Goal: Transaction & Acquisition: Purchase product/service

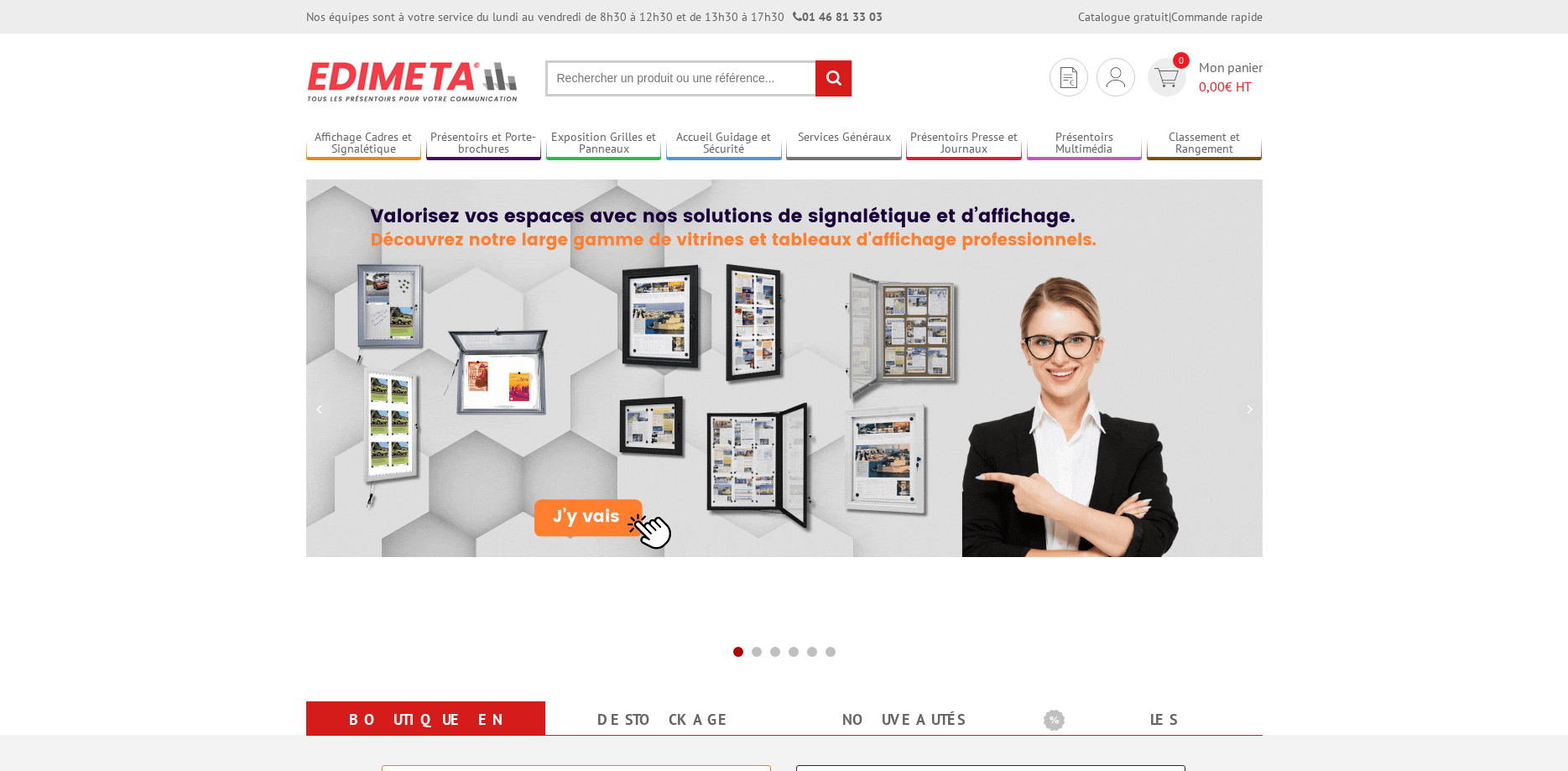
click at [729, 73] on input "text" at bounding box center [699, 78] width 307 height 36
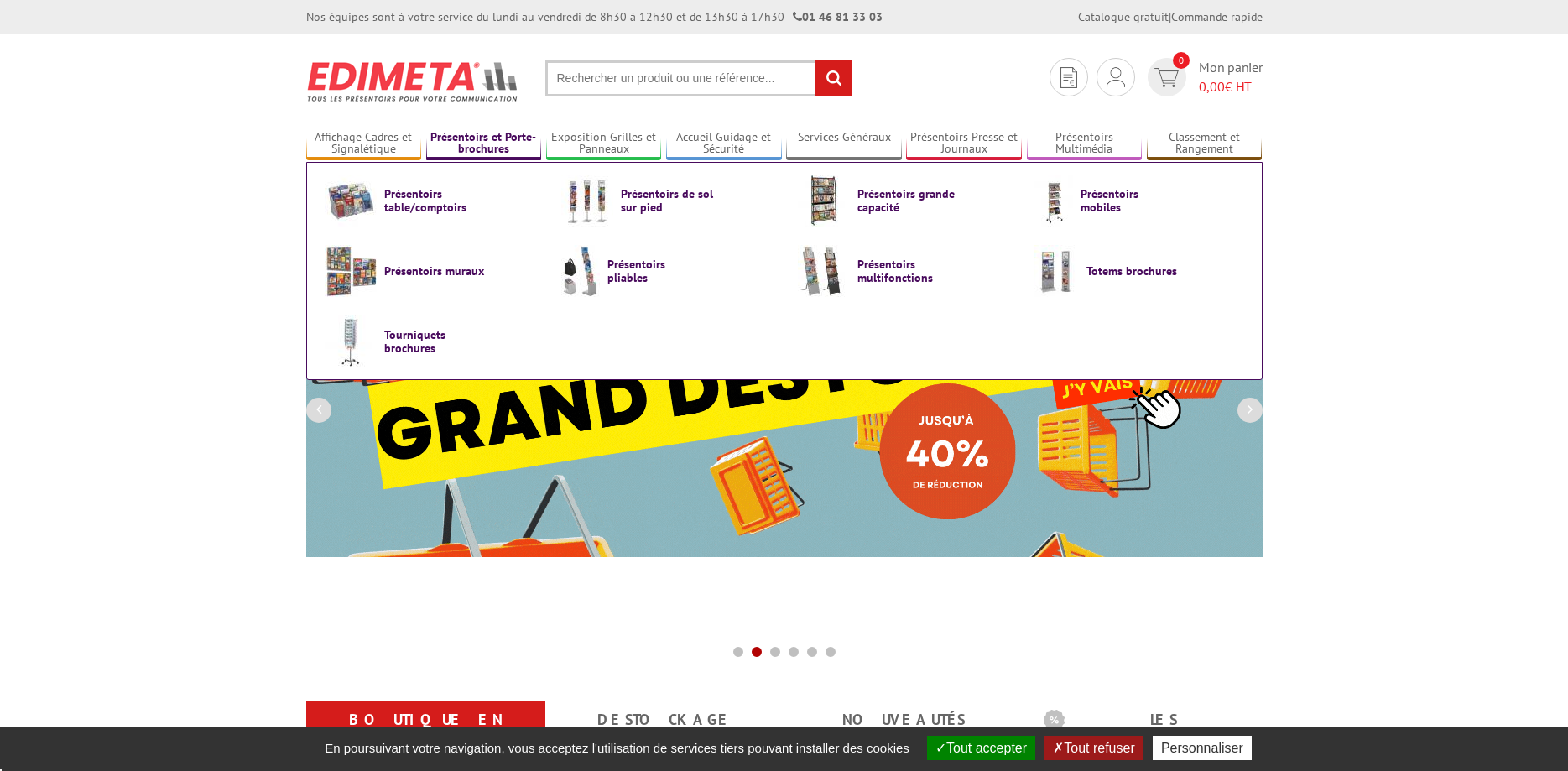
click at [499, 141] on link "Présentoirs et Porte-brochures" at bounding box center [483, 143] width 116 height 28
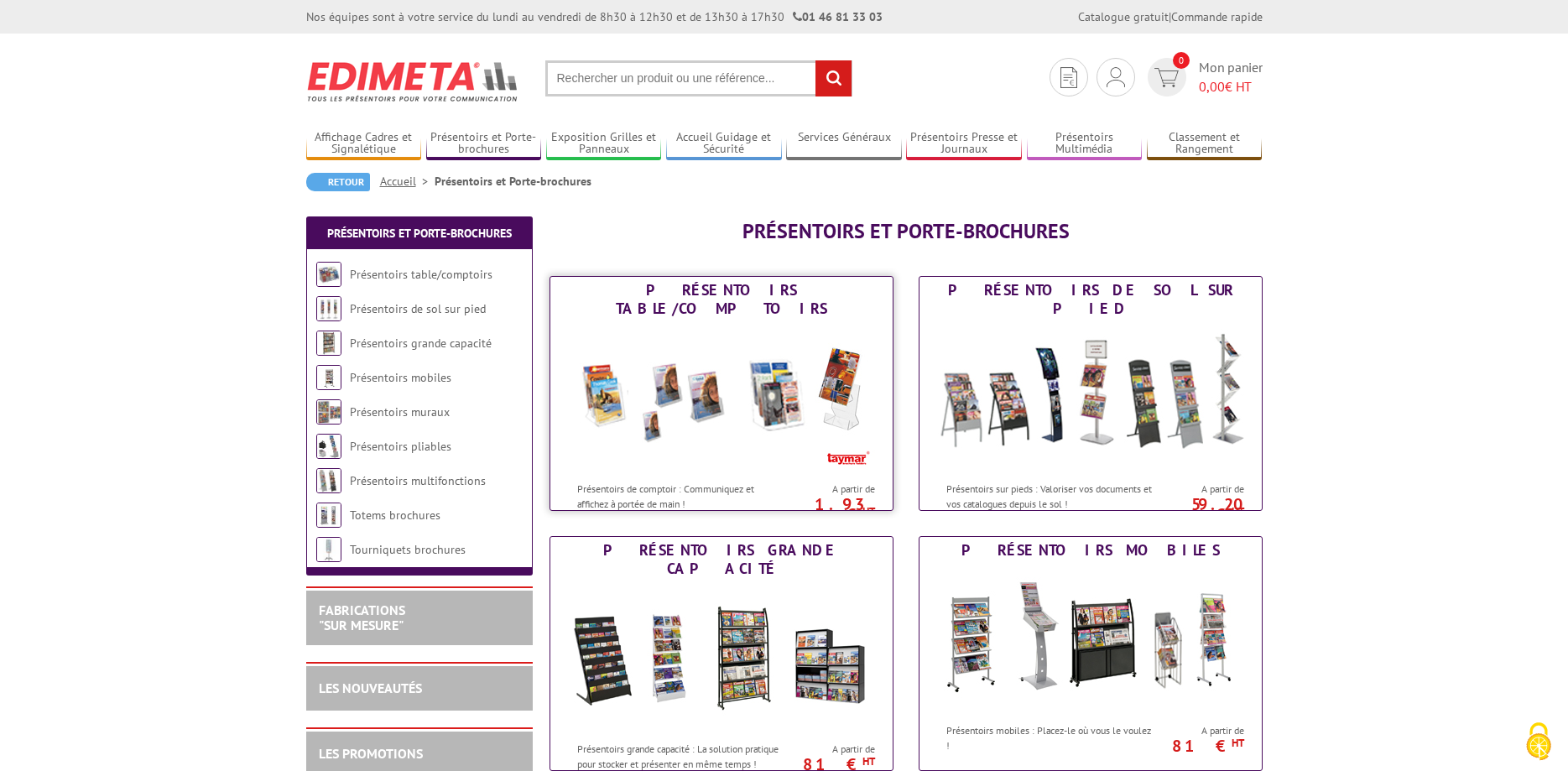
click at [708, 287] on div "Présentoirs table/comptoirs" at bounding box center [722, 299] width 334 height 37
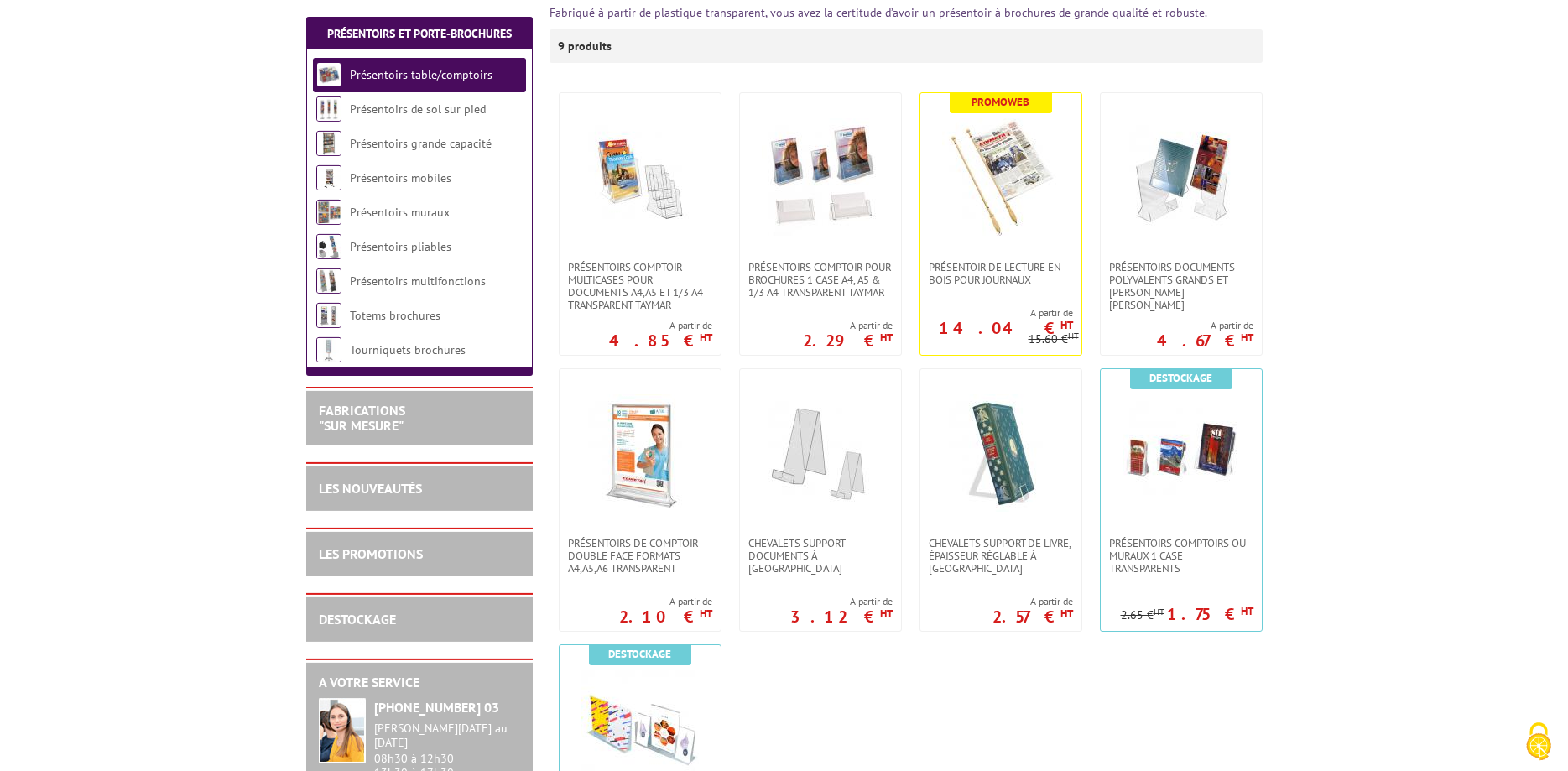
scroll to position [332, 0]
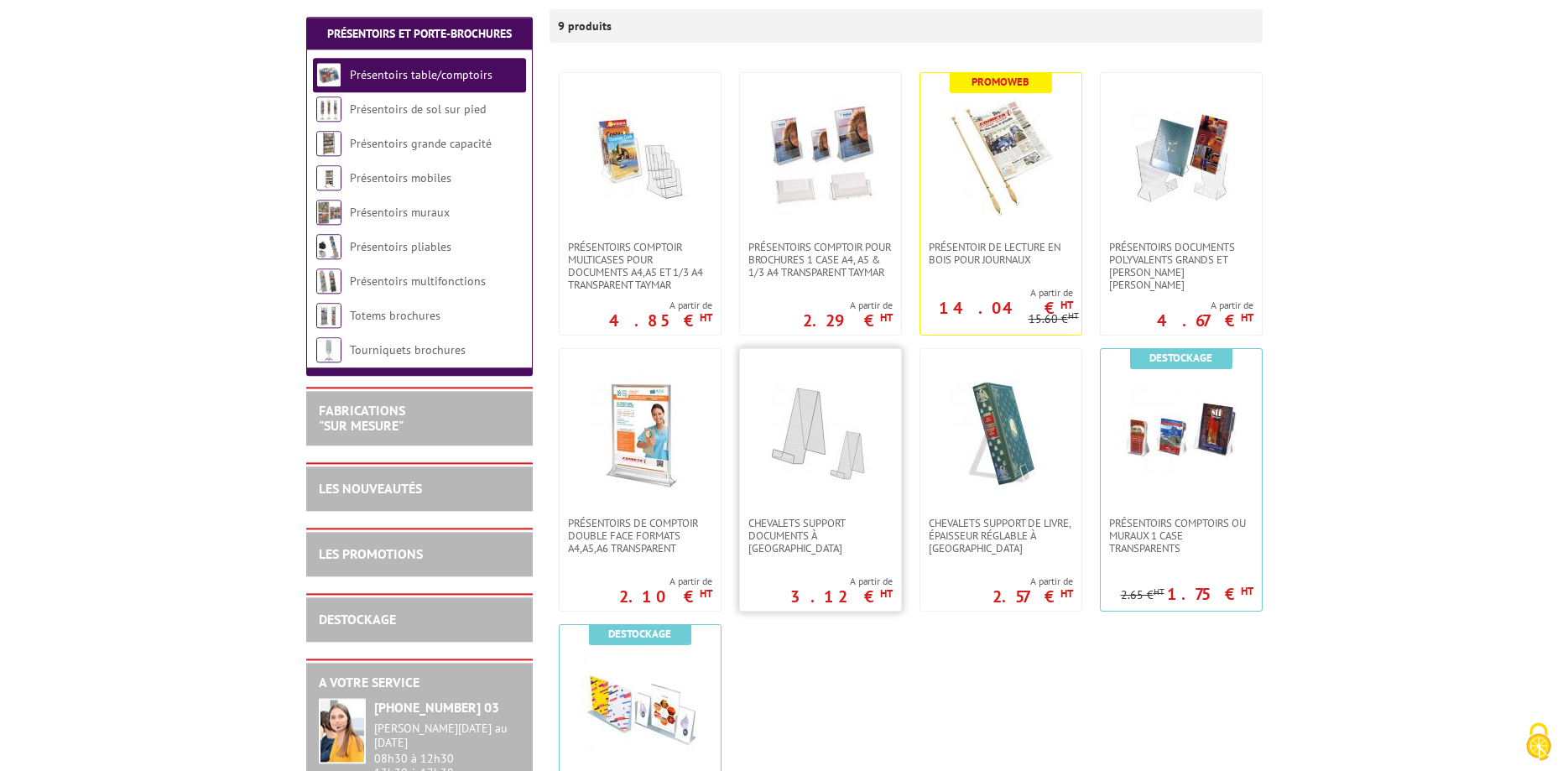
click at [825, 461] on img at bounding box center [820, 433] width 117 height 118
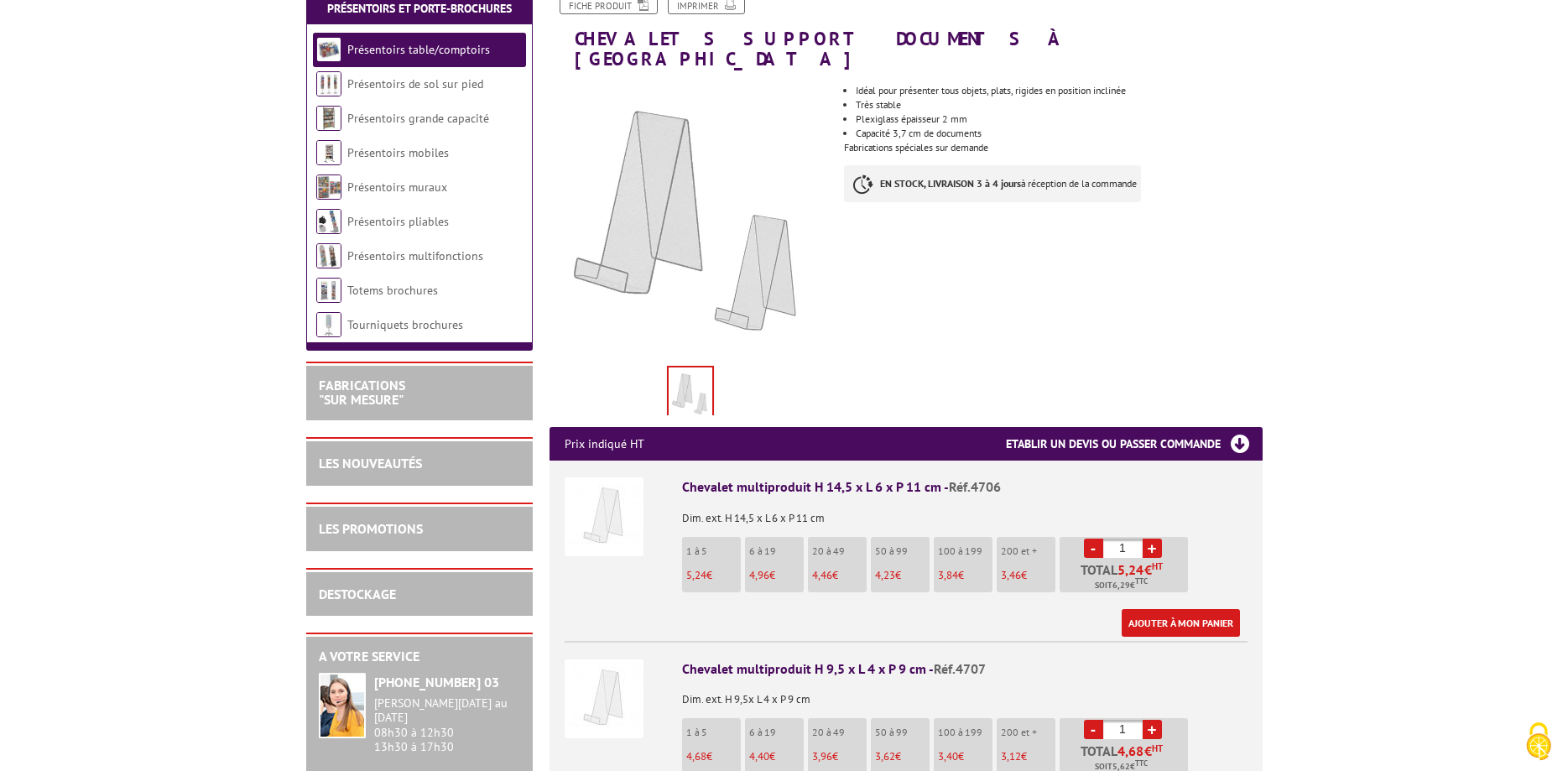
scroll to position [290, 0]
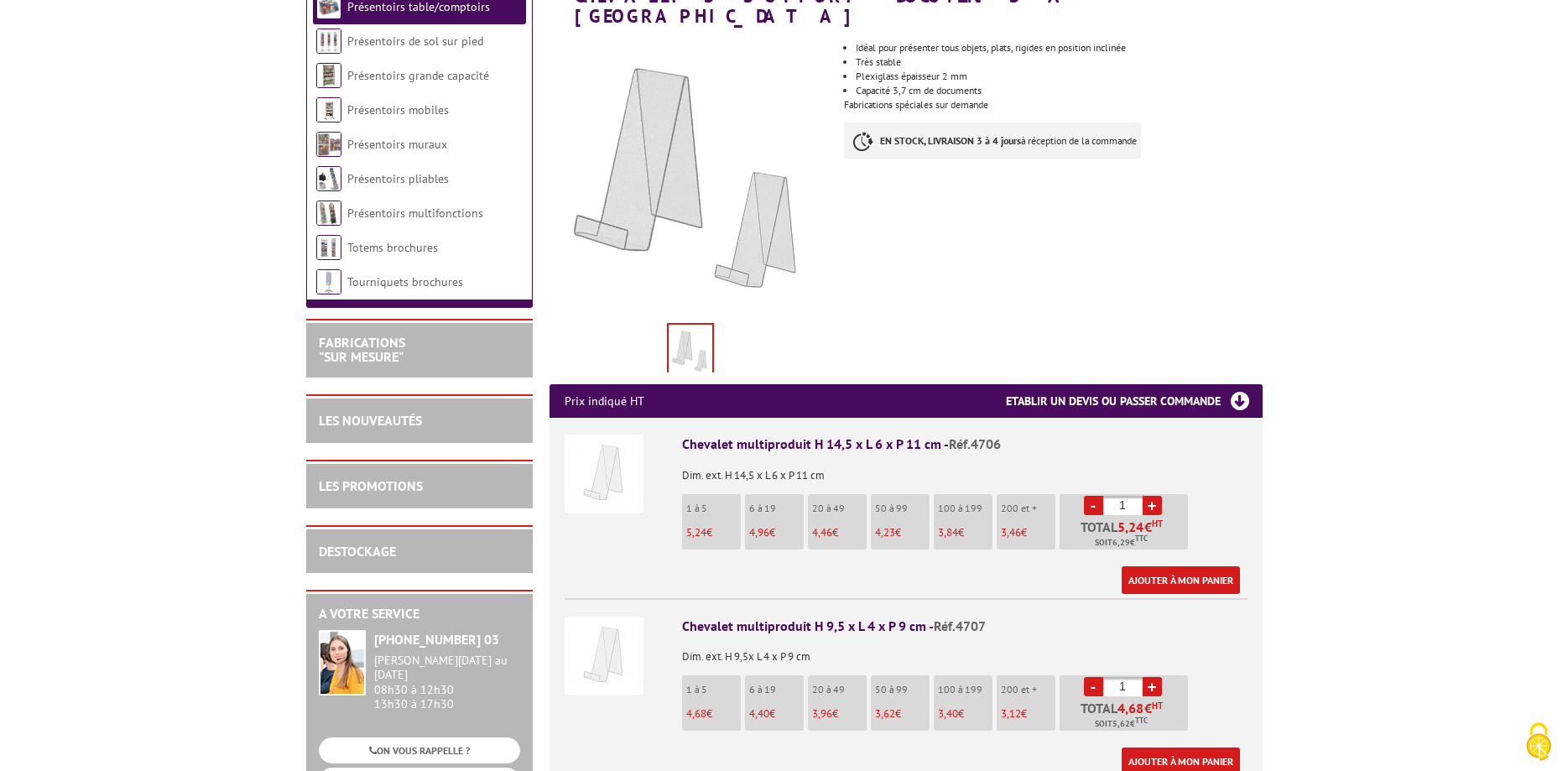
click at [831, 494] on li "20 à 49 4,46 €" at bounding box center [837, 522] width 58 height 55
drag, startPoint x: 1135, startPoint y: 462, endPoint x: 1079, endPoint y: 463, distance: 56.0
click at [1103, 496] on input "1" at bounding box center [1122, 505] width 39 height 19
type input "20"
drag, startPoint x: 1127, startPoint y: 643, endPoint x: 991, endPoint y: 652, distance: 136.3
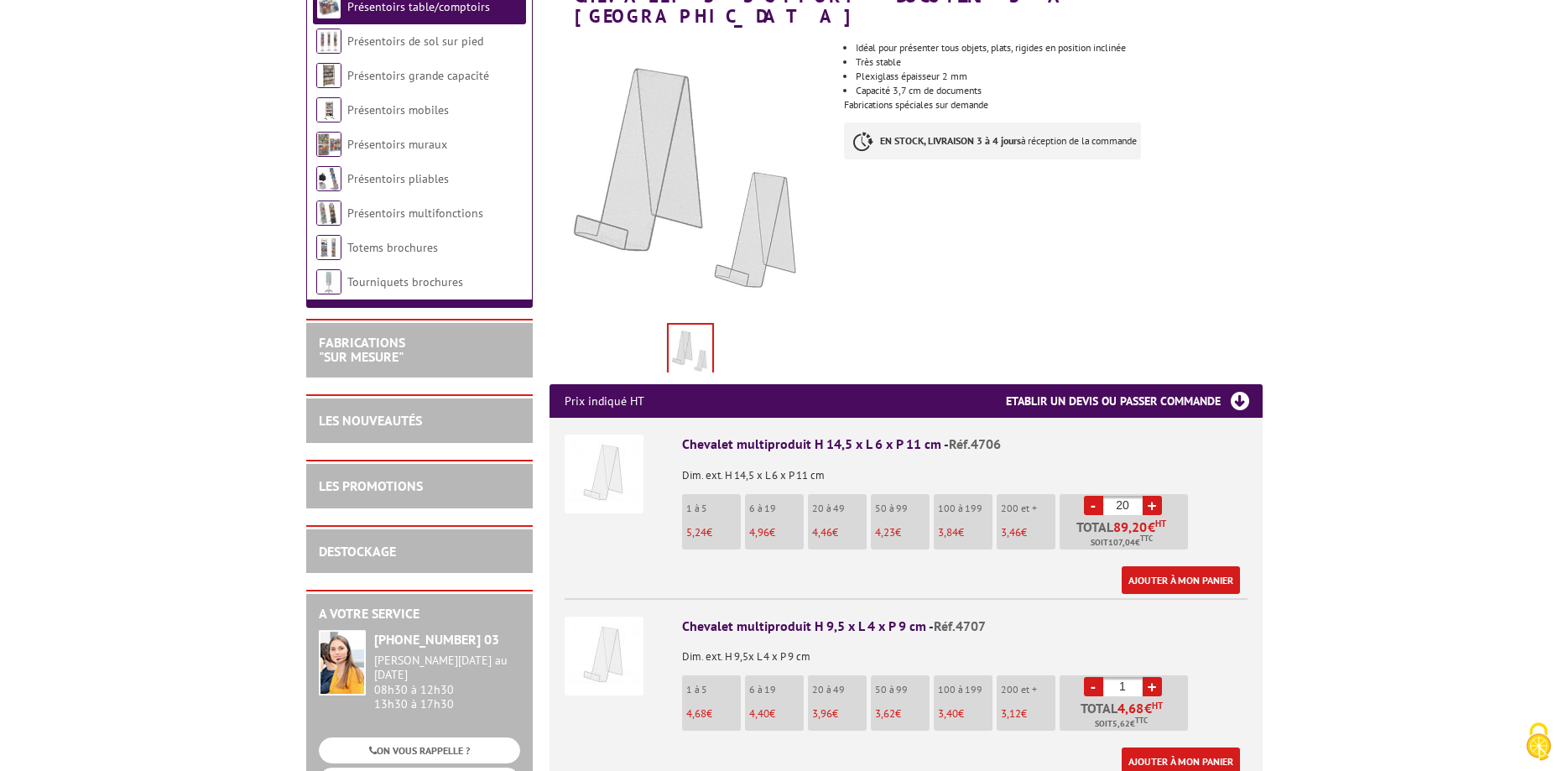
click at [1103, 677] on input "1" at bounding box center [1122, 687] width 39 height 19
type input "20"
click at [1169, 567] on link "Ajouter à mon panier" at bounding box center [1181, 580] width 118 height 28
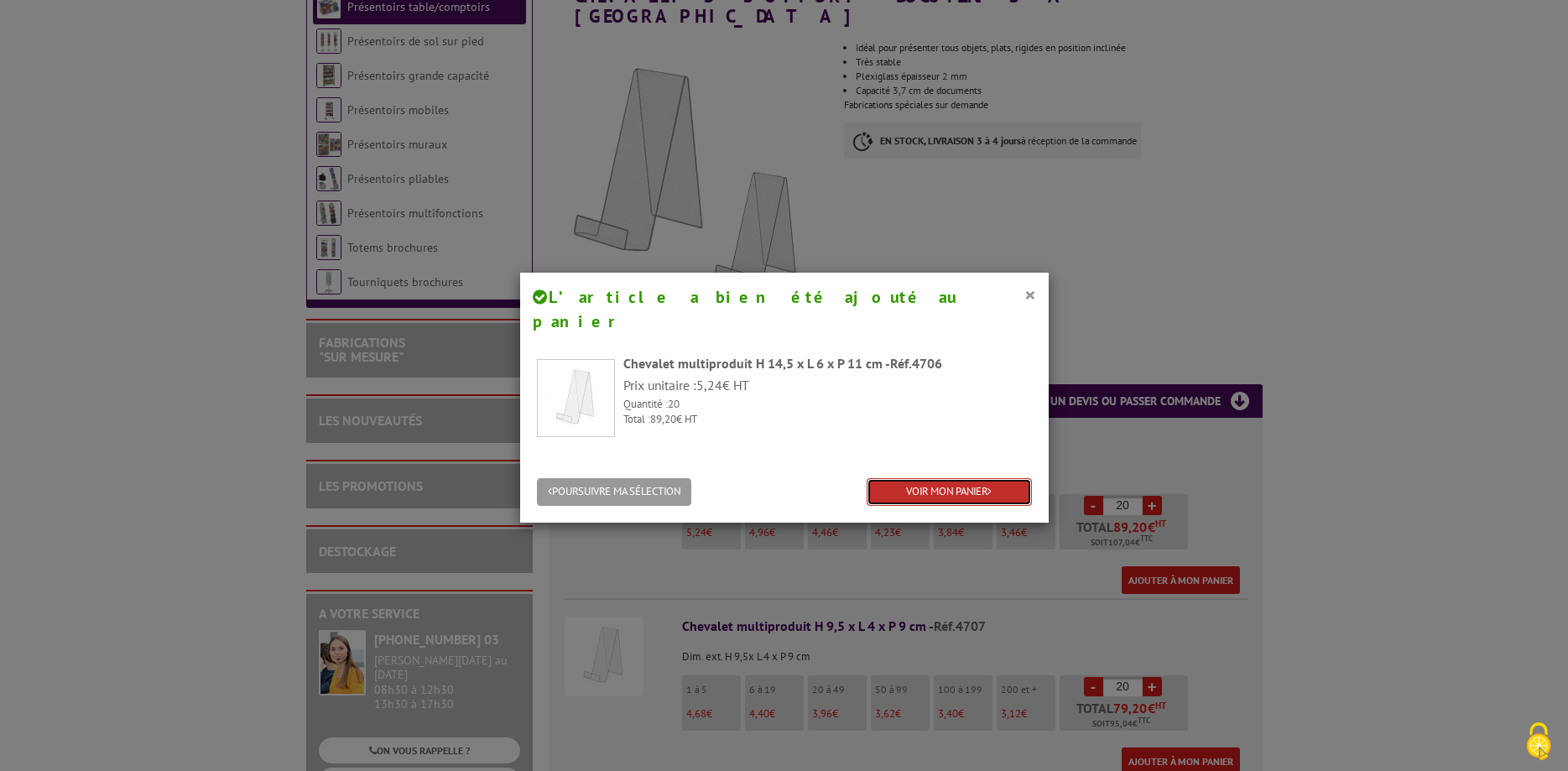
click at [949, 479] on link "VOIR MON PANIER" at bounding box center [948, 492] width 165 height 28
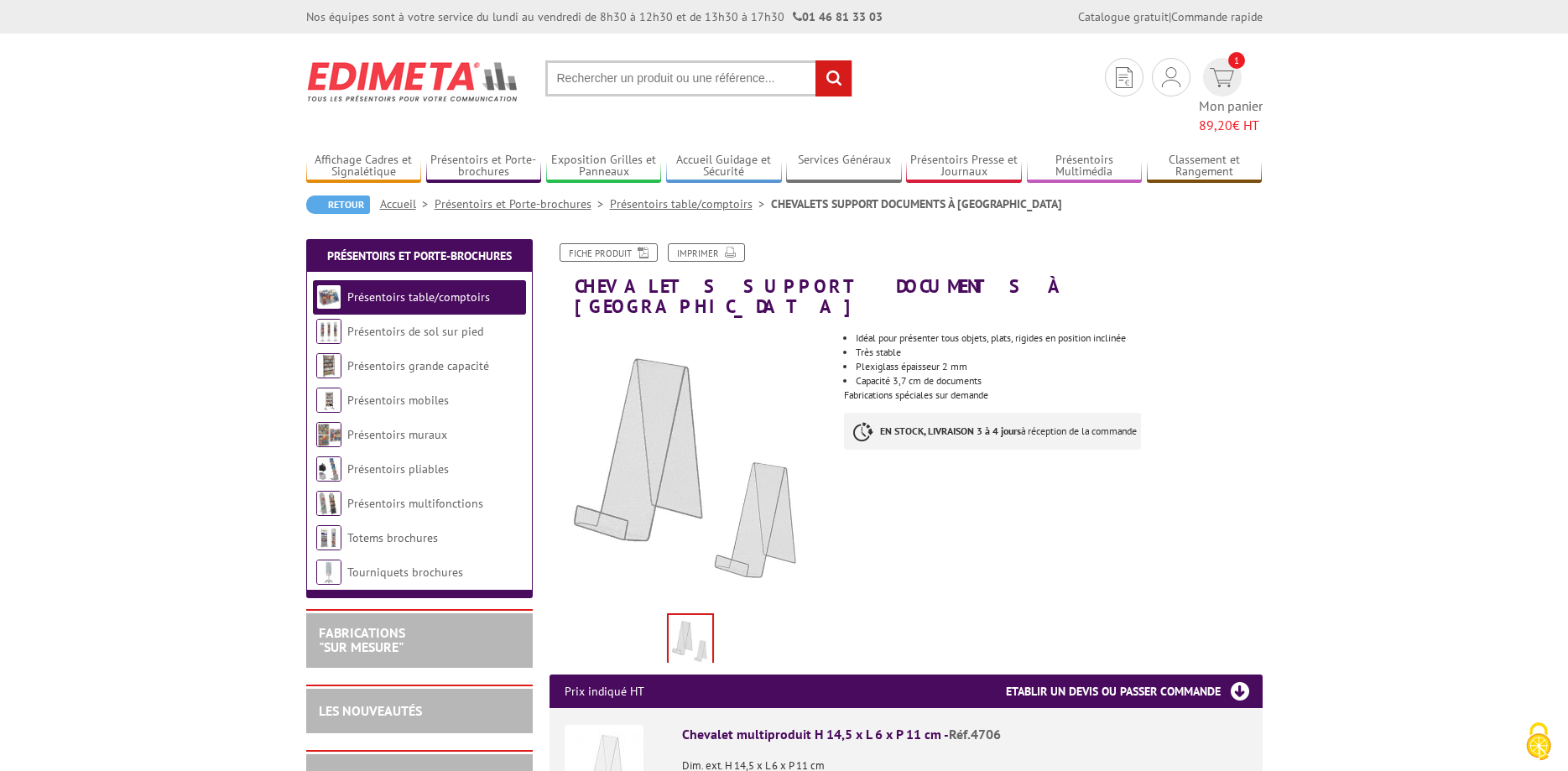
scroll to position [290, 0]
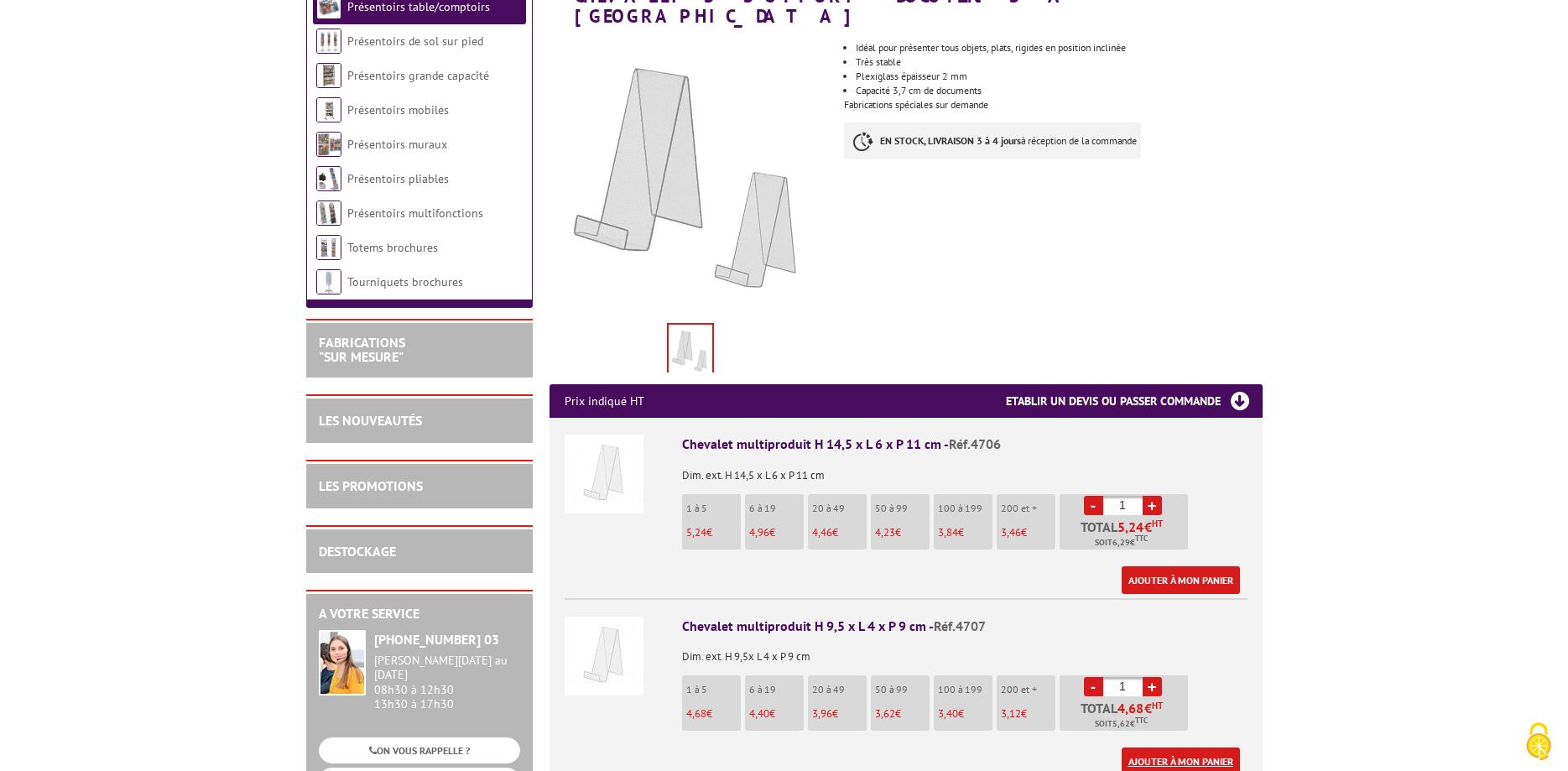
click at [1180, 748] on link "Ajouter à mon panier" at bounding box center [1181, 761] width 118 height 28
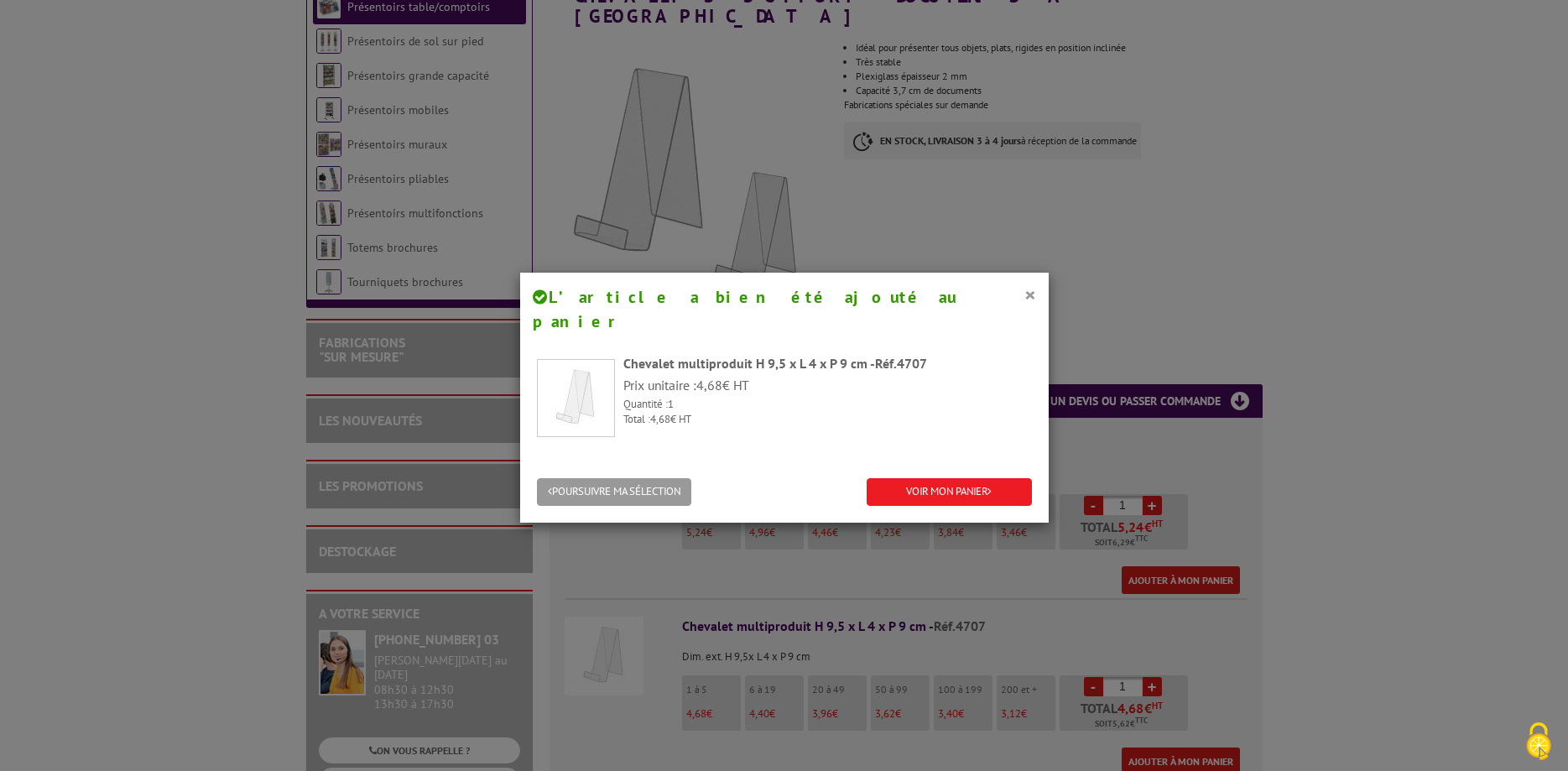
drag, startPoint x: 1350, startPoint y: 701, endPoint x: 1367, endPoint y: 659, distance: 45.3
click at [1351, 700] on div "× L’article a bien été ajouté au panier Chevalet multiproduit H 9,5 x L 4 x P 9…" at bounding box center [784, 385] width 1568 height 771
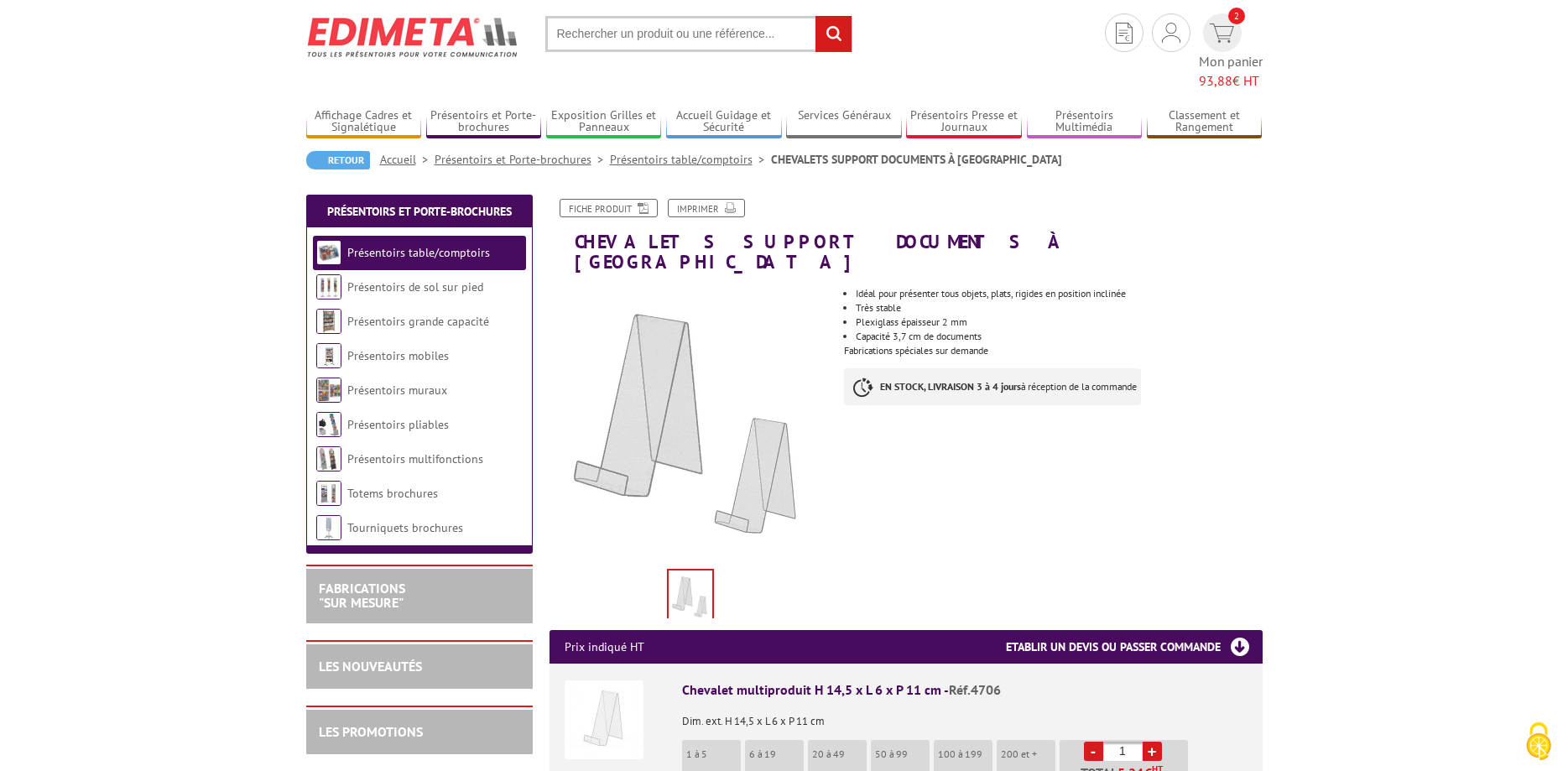
scroll to position [18, 0]
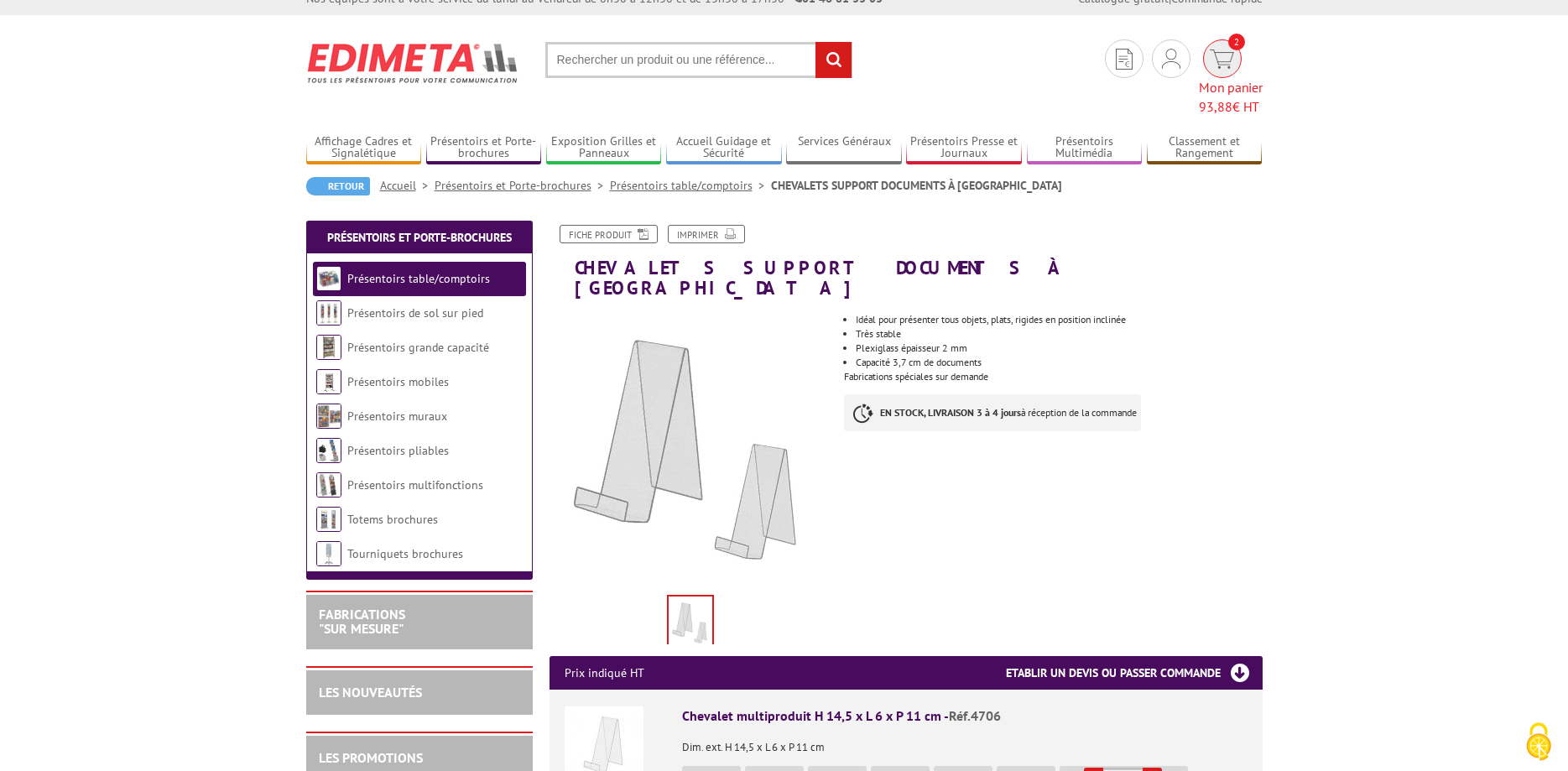
click at [1210, 58] on img at bounding box center [1221, 59] width 24 height 19
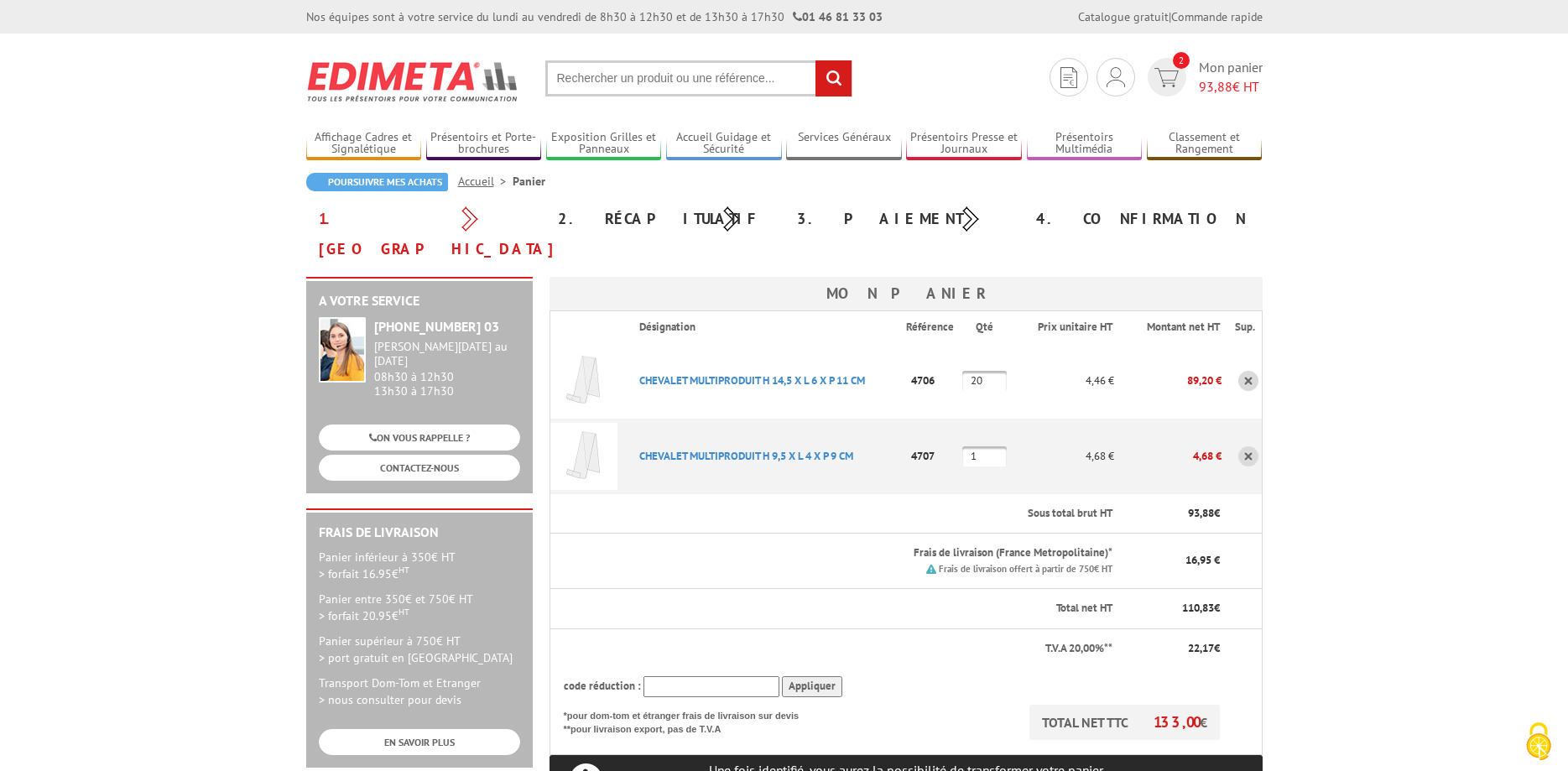
drag, startPoint x: 997, startPoint y: 424, endPoint x: 940, endPoint y: 422, distance: 57.0
click at [963, 446] on input "1" at bounding box center [985, 456] width 45 height 20
type input "20"
click at [1327, 510] on body "Nos équipes sont à votre service du [DATE] au [DATE] de 8h30 à 12h30 et de 13h3…" at bounding box center [784, 758] width 1568 height 1516
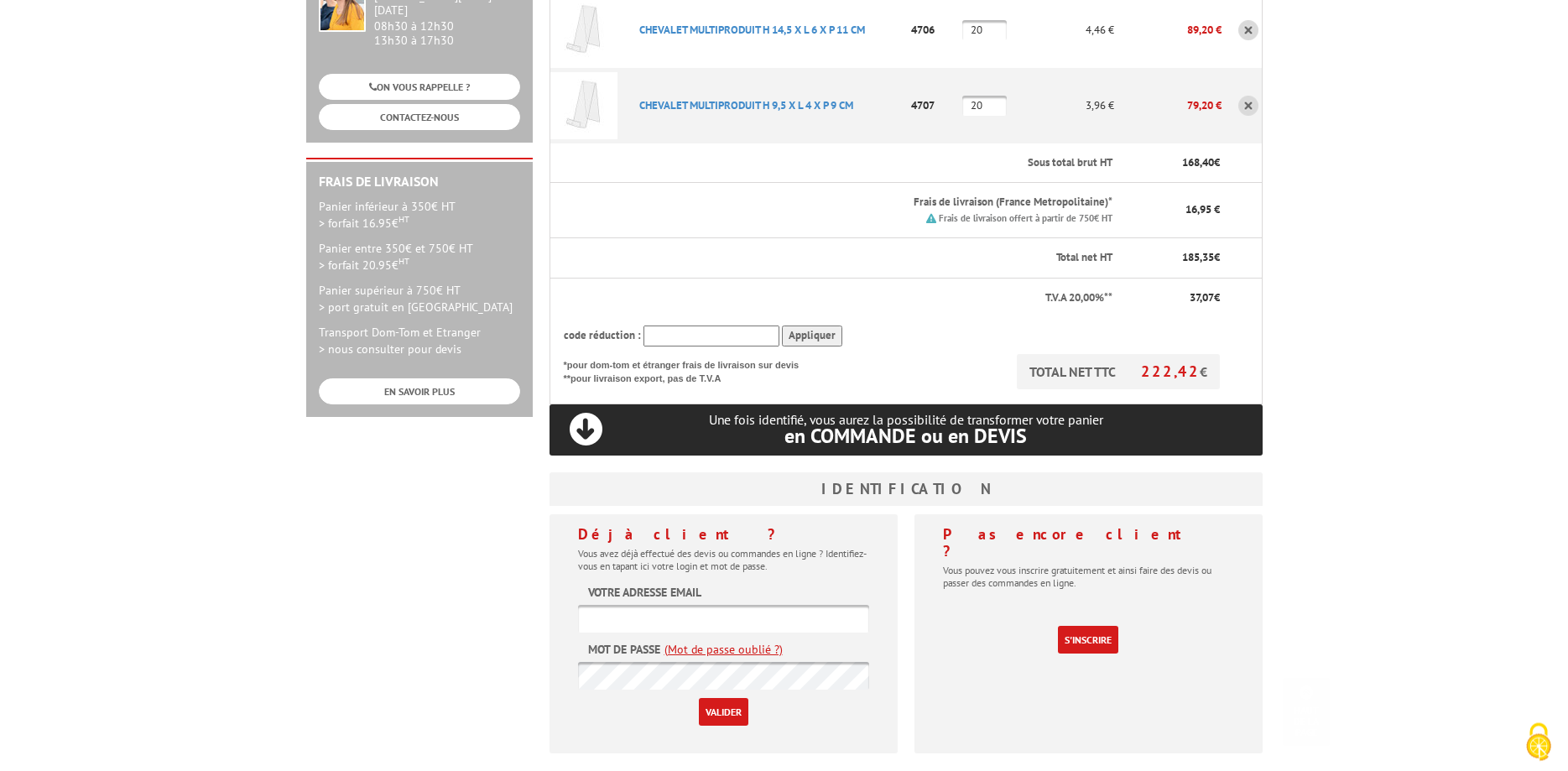
scroll to position [355, 0]
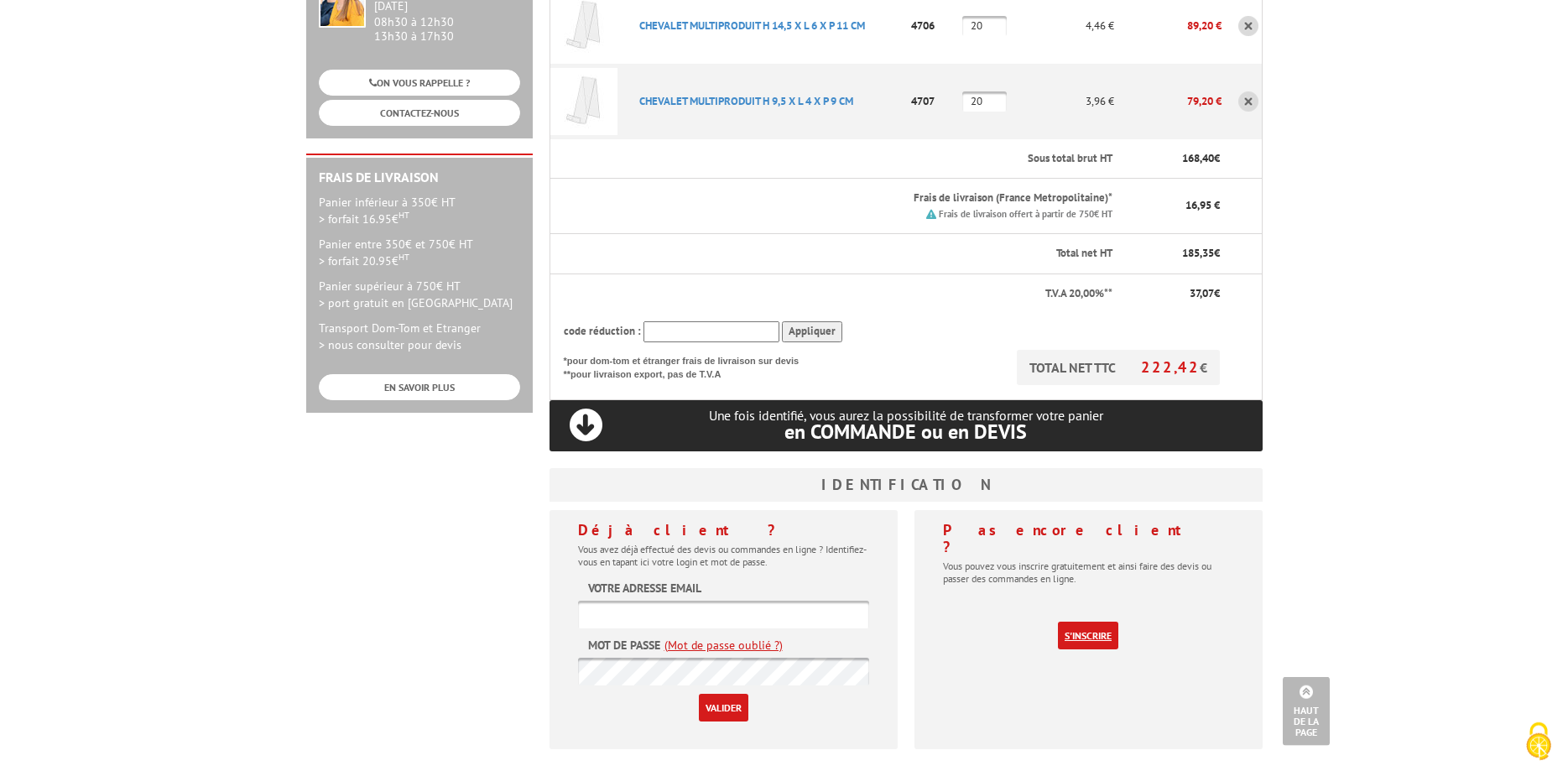
click at [1090, 622] on link "S'inscrire" at bounding box center [1088, 635] width 60 height 28
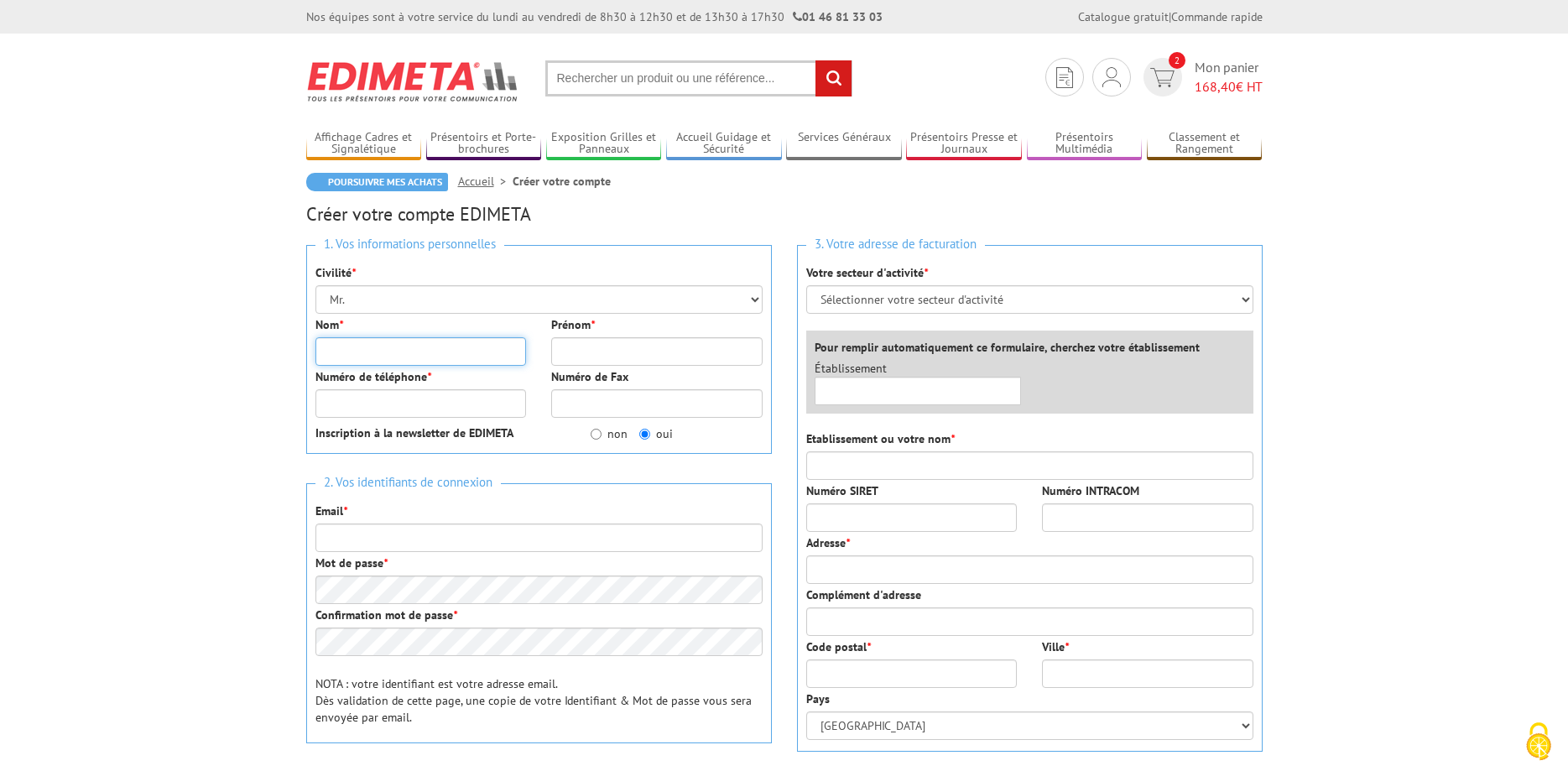
click at [339, 344] on input "Nom *" at bounding box center [420, 352] width 211 height 29
type input "[PERSON_NAME]"
click at [594, 362] on input "Prénom *" at bounding box center [656, 352] width 211 height 29
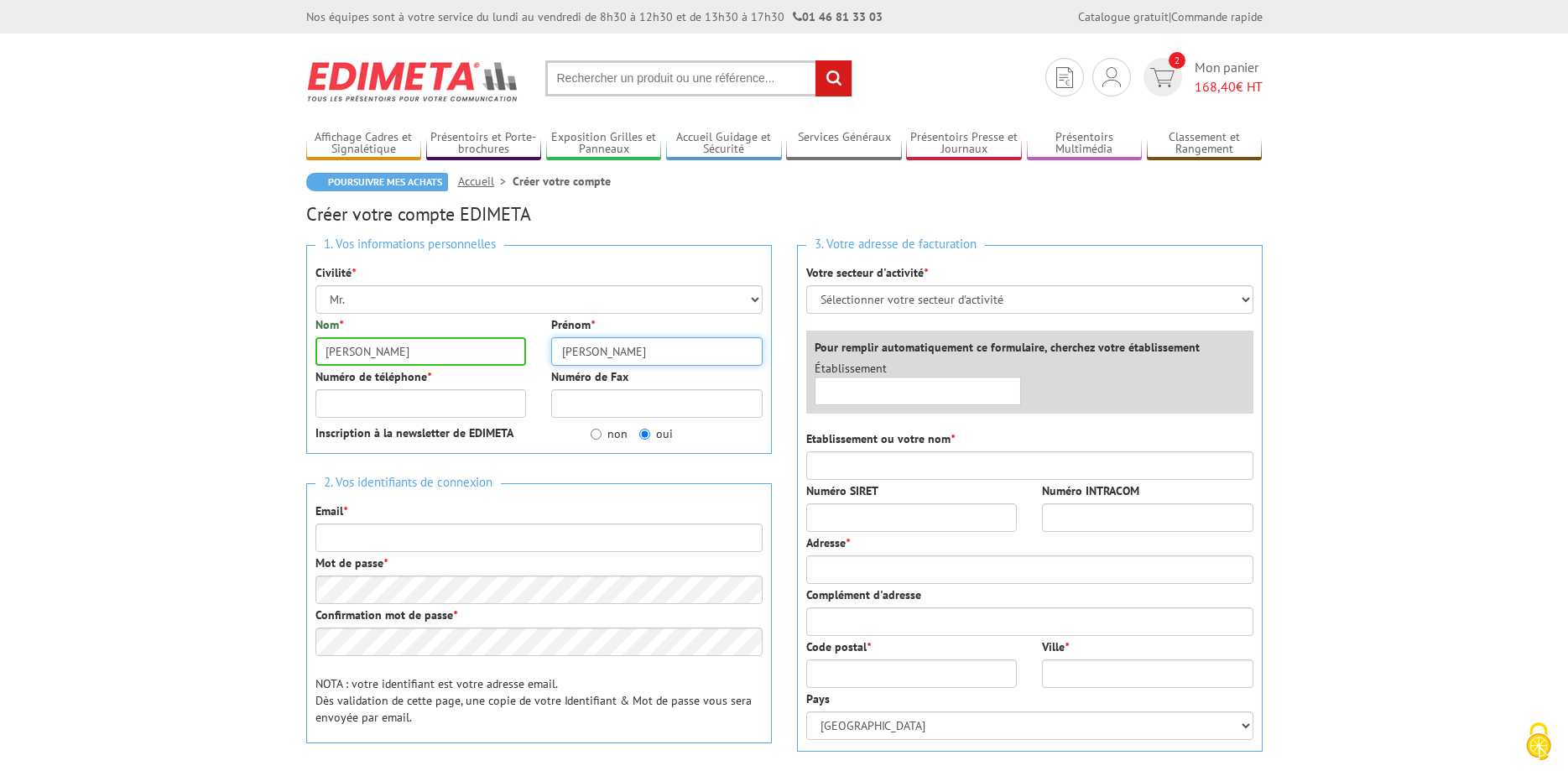
type input "[PERSON_NAME]"
click at [471, 413] on input "Numéro de téléphone *" at bounding box center [420, 404] width 211 height 29
type input "0320752719"
click at [453, 537] on input "Email *" at bounding box center [539, 538] width 447 height 29
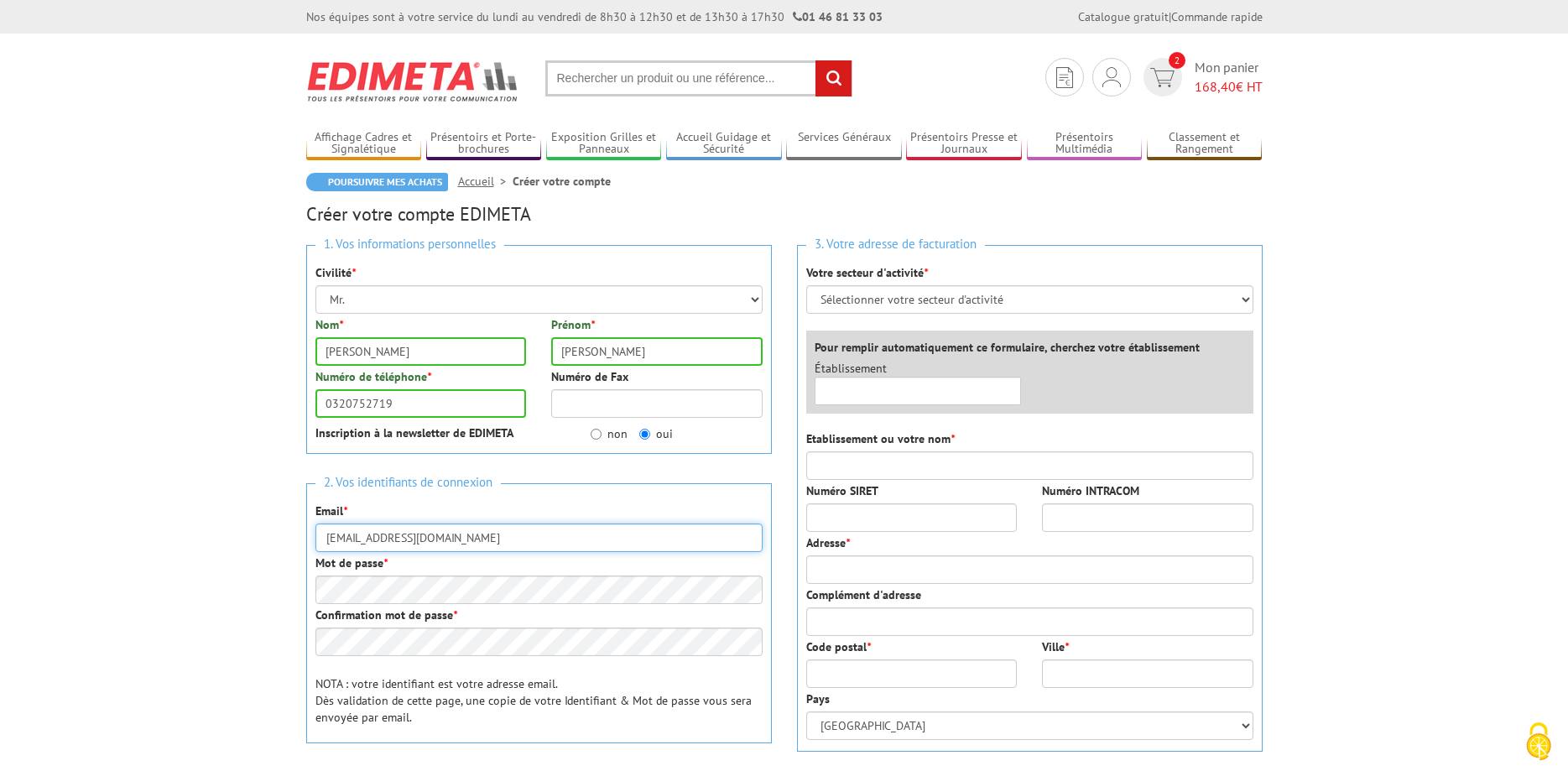
type input "[EMAIL_ADDRESS][DOMAIN_NAME]"
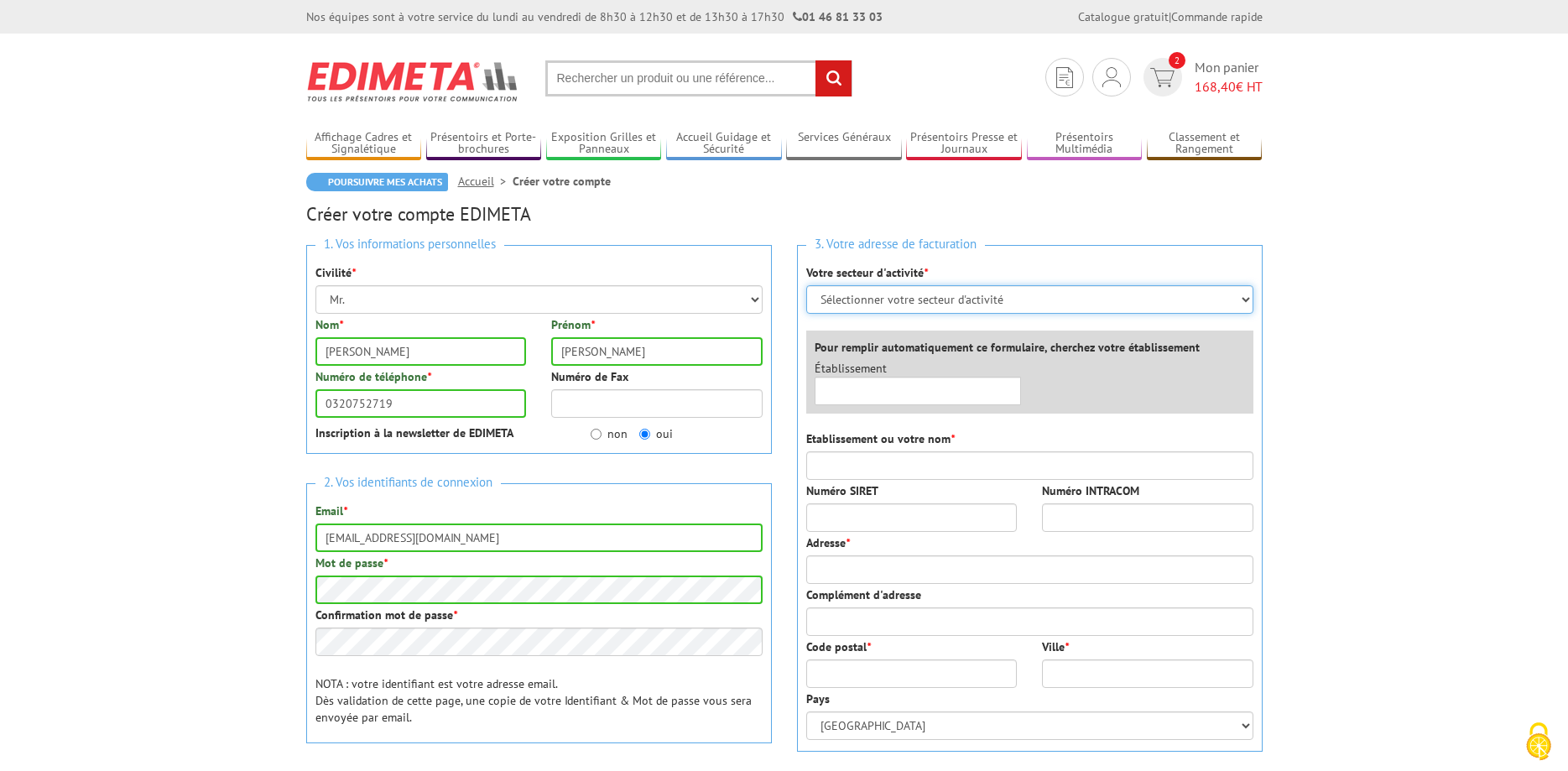
click at [806, 286] on select "Sélectionner votre secteur d'activité Administrations et collectivités Magasins…" at bounding box center [1029, 300] width 447 height 29
select select "876"
click option "Administrations et collectivités" at bounding box center [0, 0] width 0 height 0
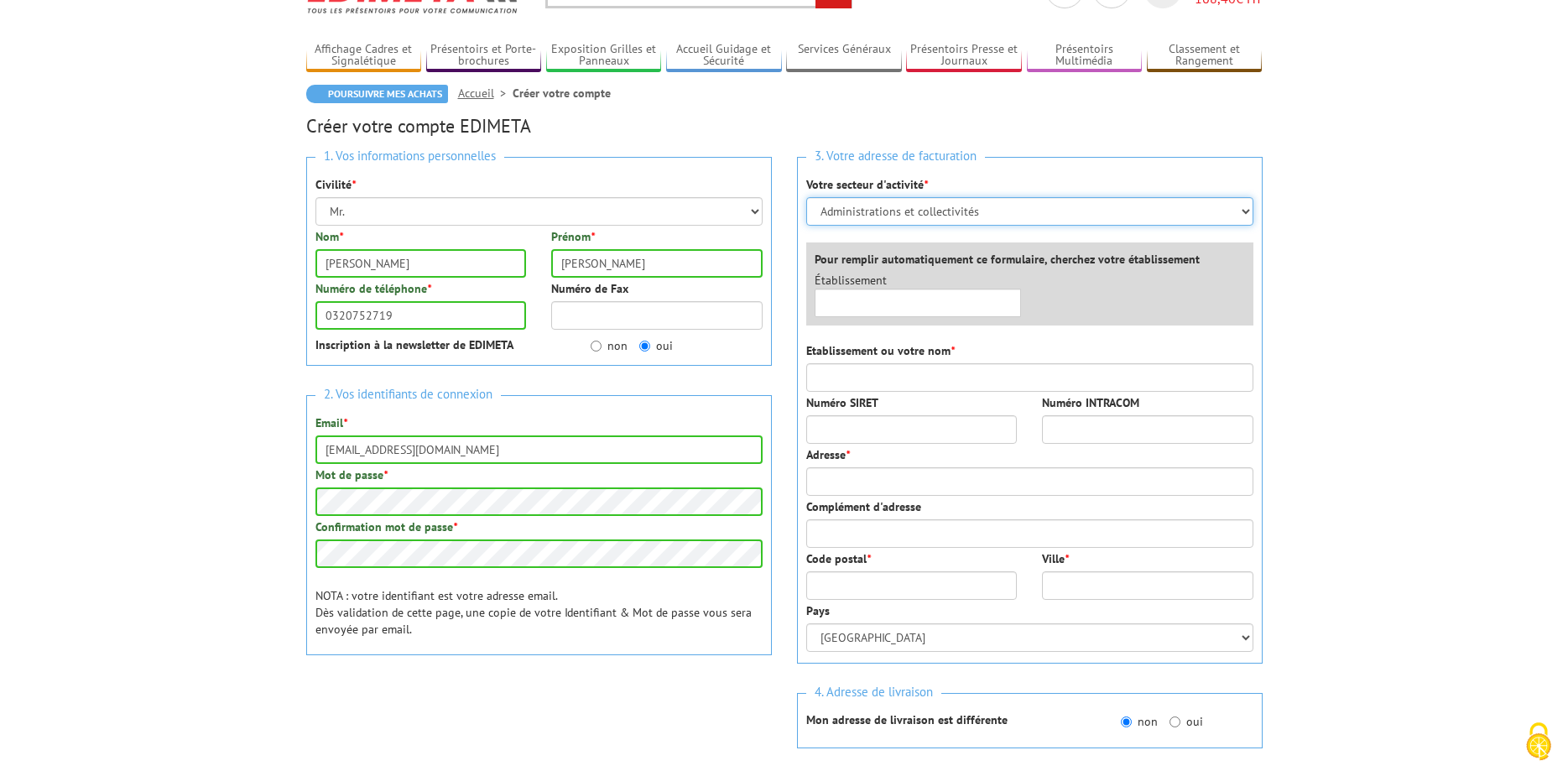
scroll to position [86, 0]
click at [903, 319] on div "Établissement ×" at bounding box center [1034, 300] width 464 height 54
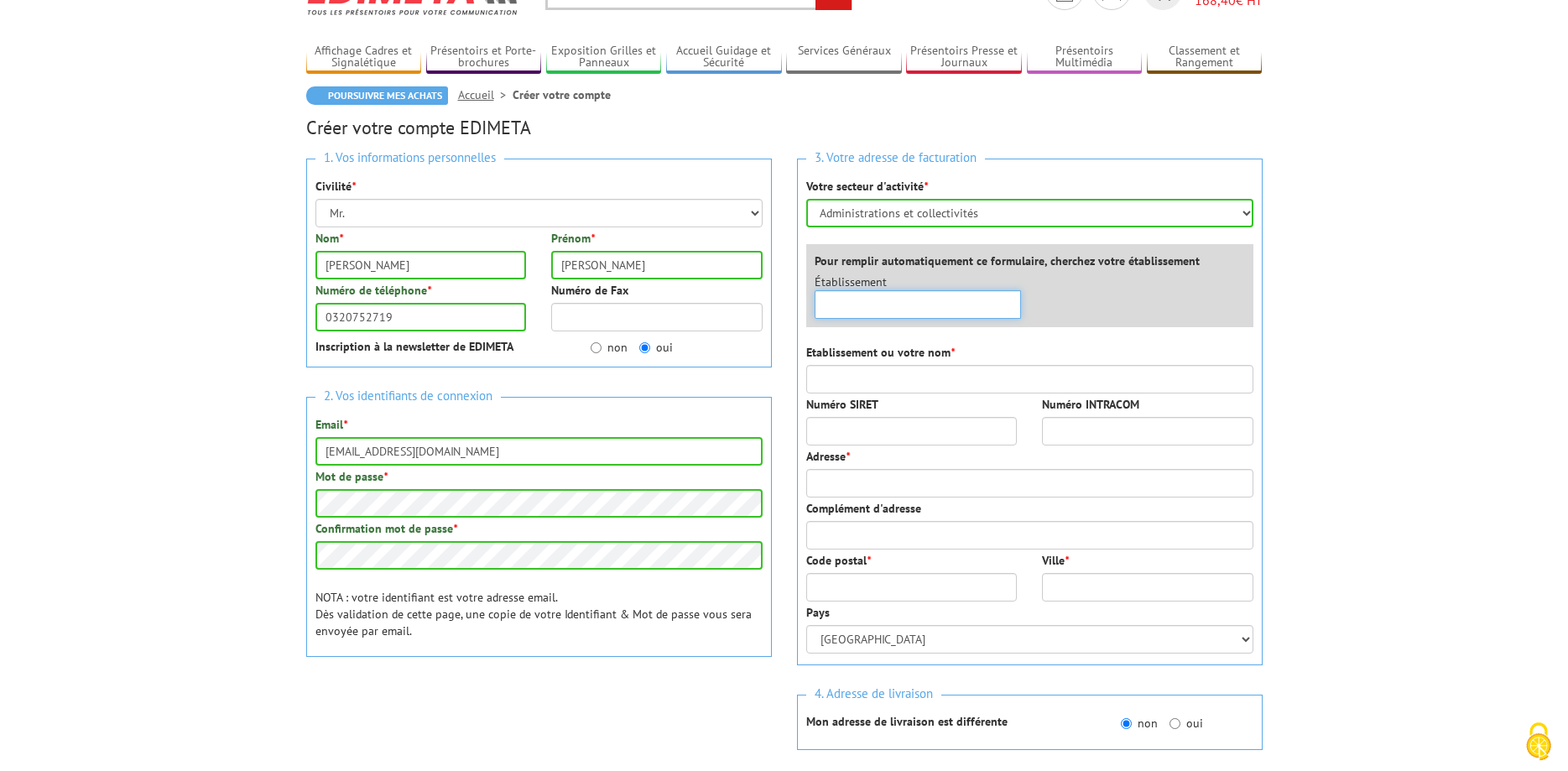
click at [889, 308] on input "text" at bounding box center [918, 305] width 207 height 29
click at [872, 379] on input "Etablissement ou votre nom *" at bounding box center [1029, 379] width 447 height 29
type input "c"
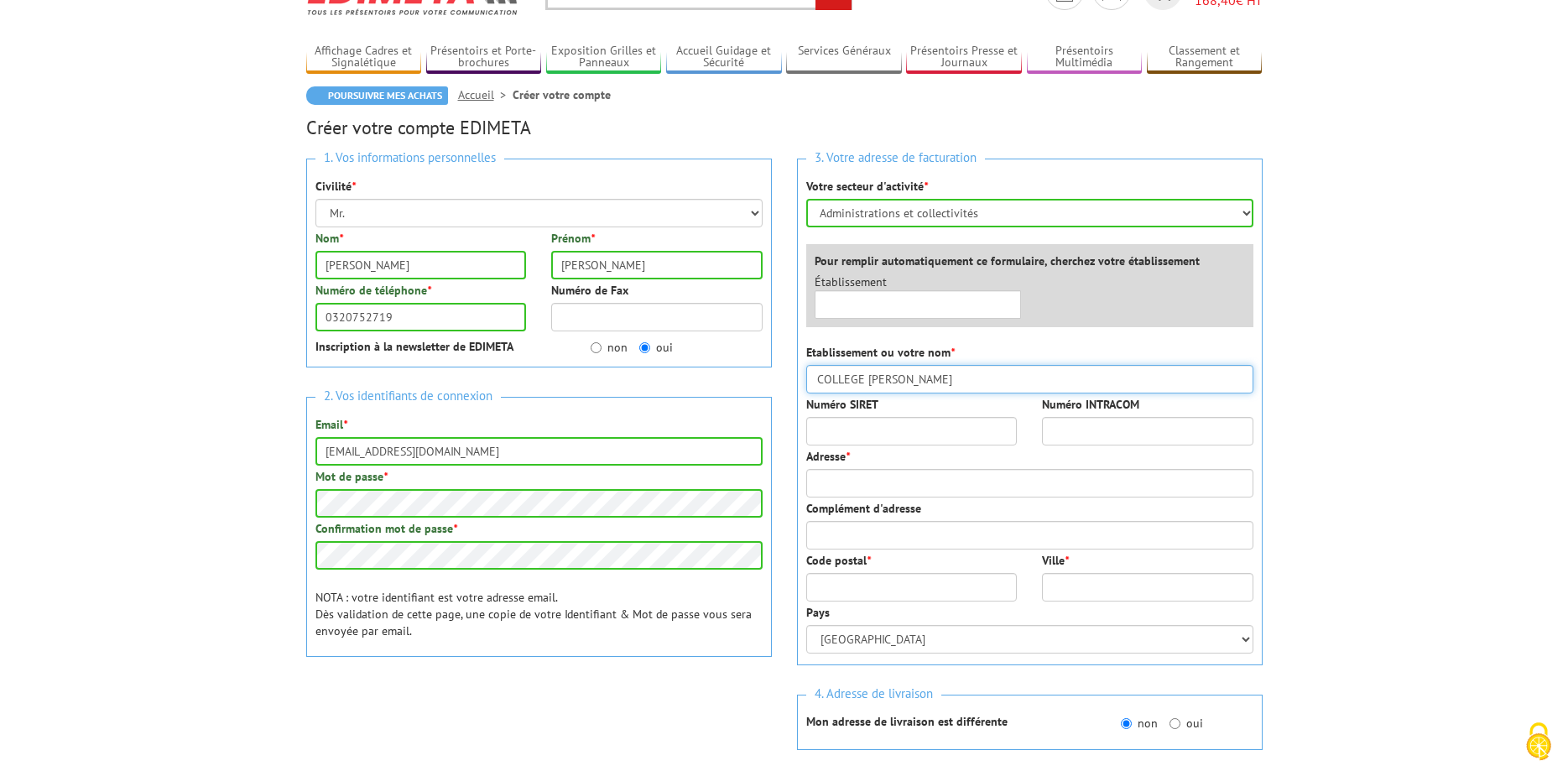
type input "COLLEGE [PERSON_NAME]"
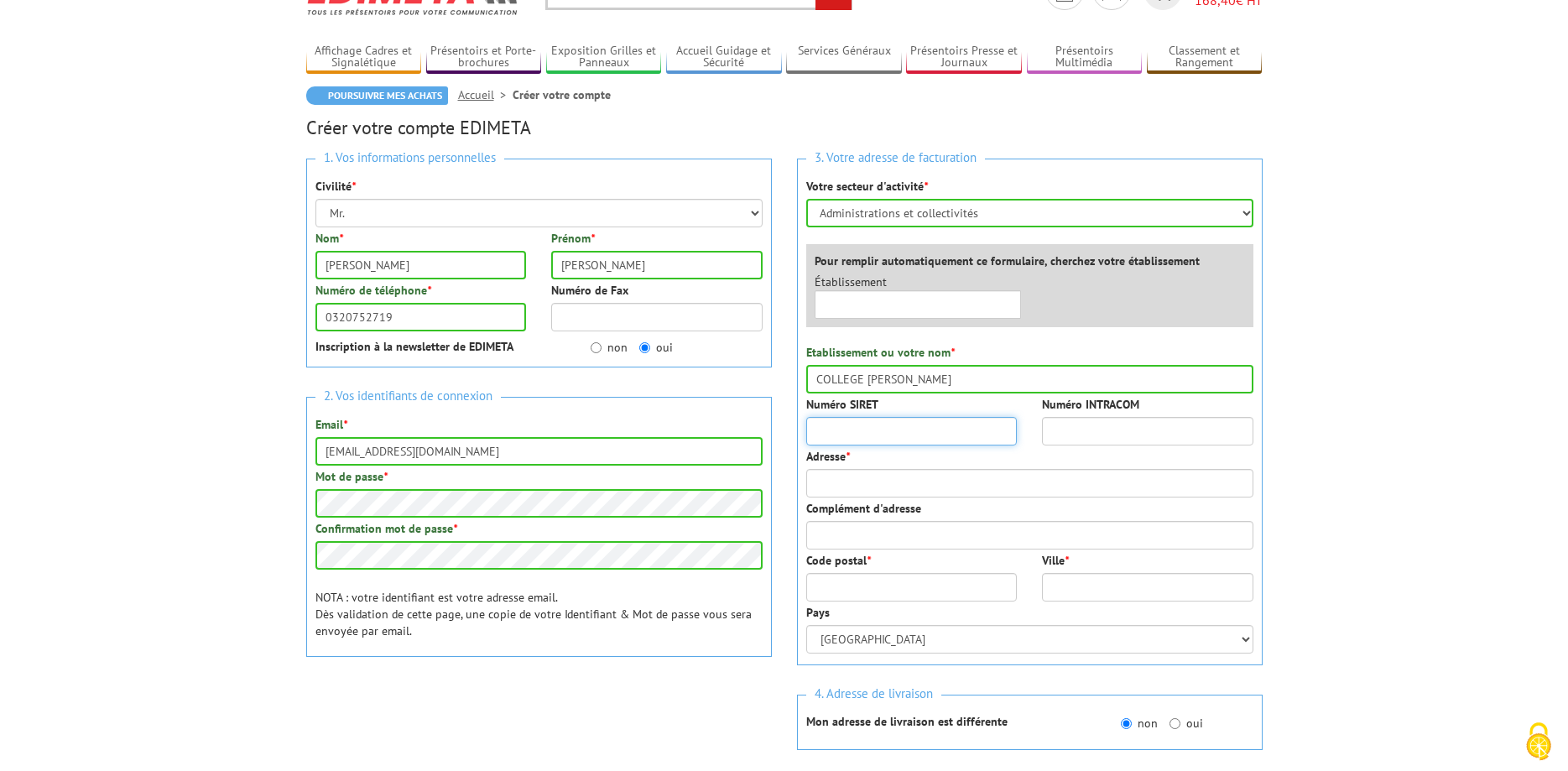
click at [847, 439] on input "Numéro SIRET" at bounding box center [911, 432] width 211 height 29
type input "19594634800024"
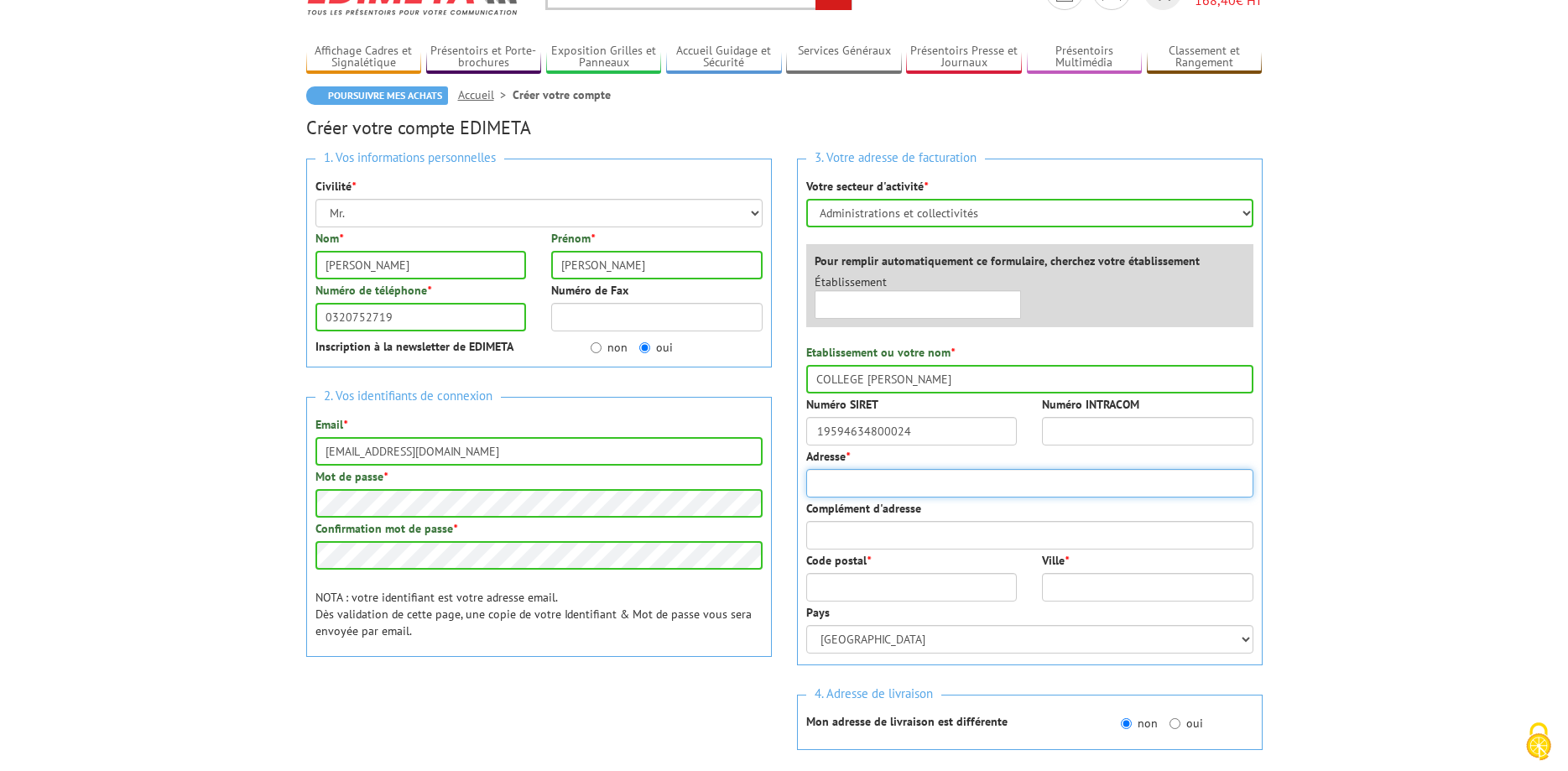
click at [852, 488] on input "Adresse *" at bounding box center [1029, 483] width 447 height 29
type input "205 RUE HENRI REGNAULT"
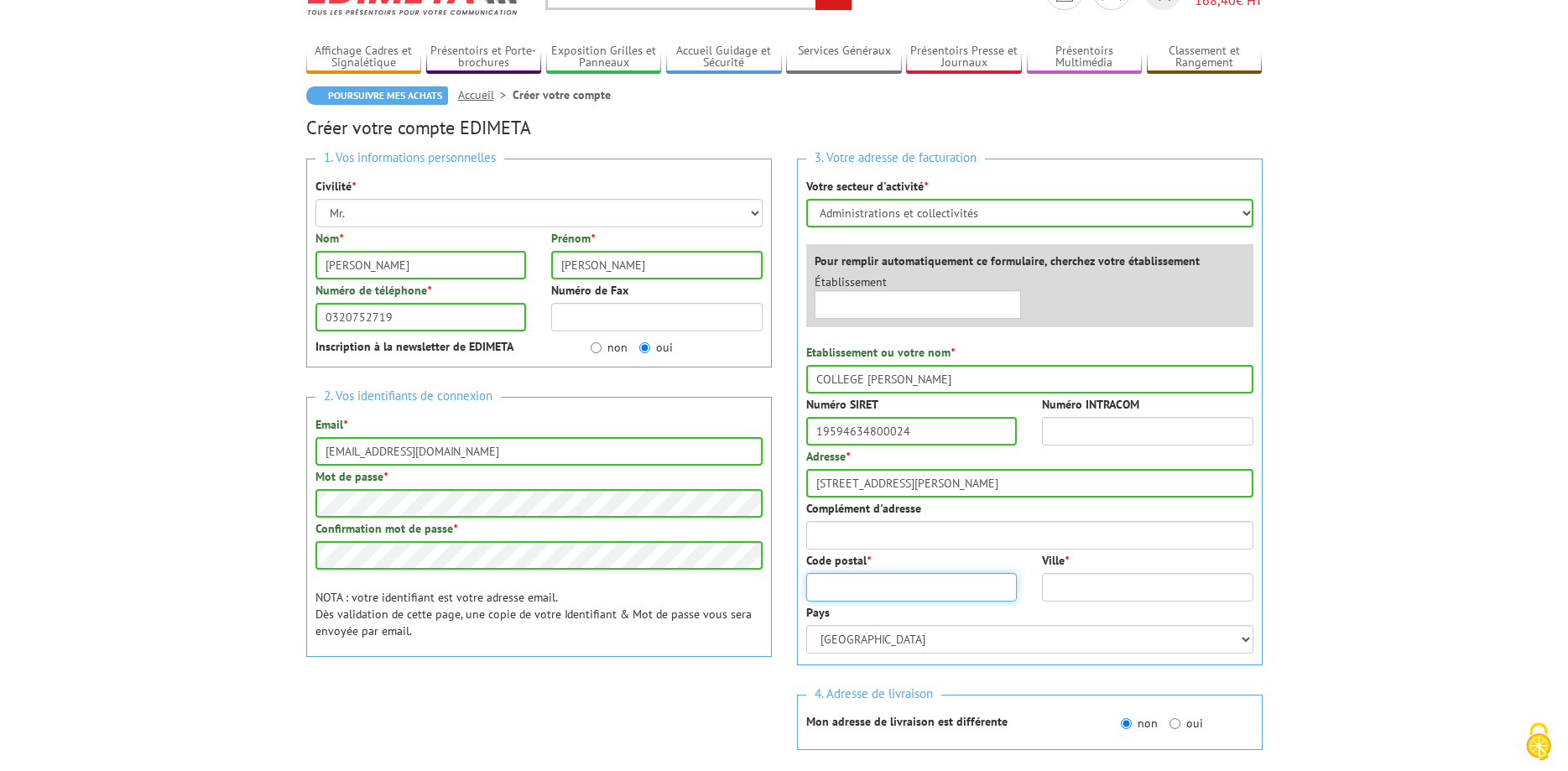
click at [847, 592] on input "Code postal *" at bounding box center [911, 588] width 211 height 29
type input "59100"
click at [1081, 583] on input "Ville *" at bounding box center [1147, 588] width 211 height 29
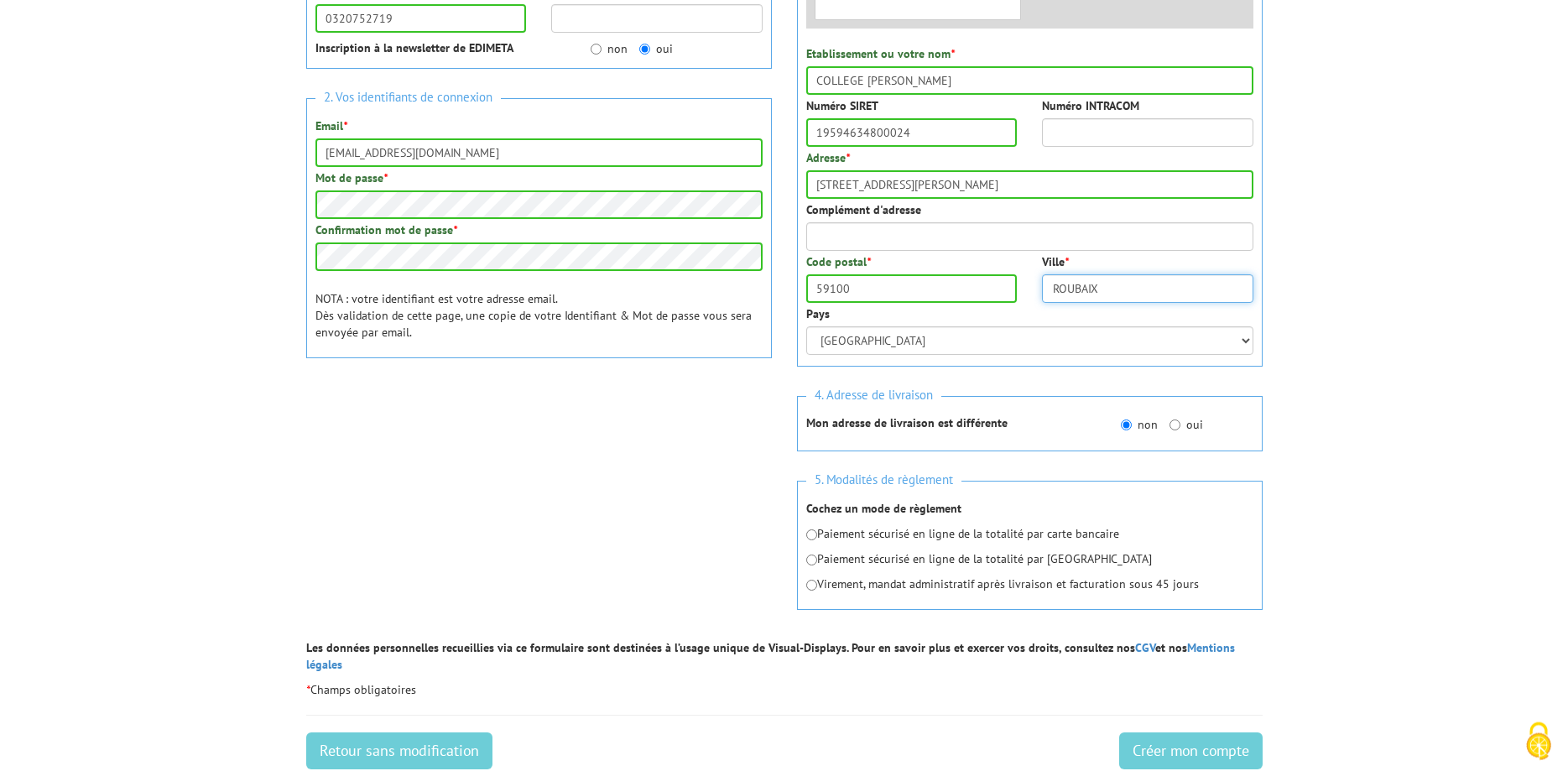
scroll to position [392, 0]
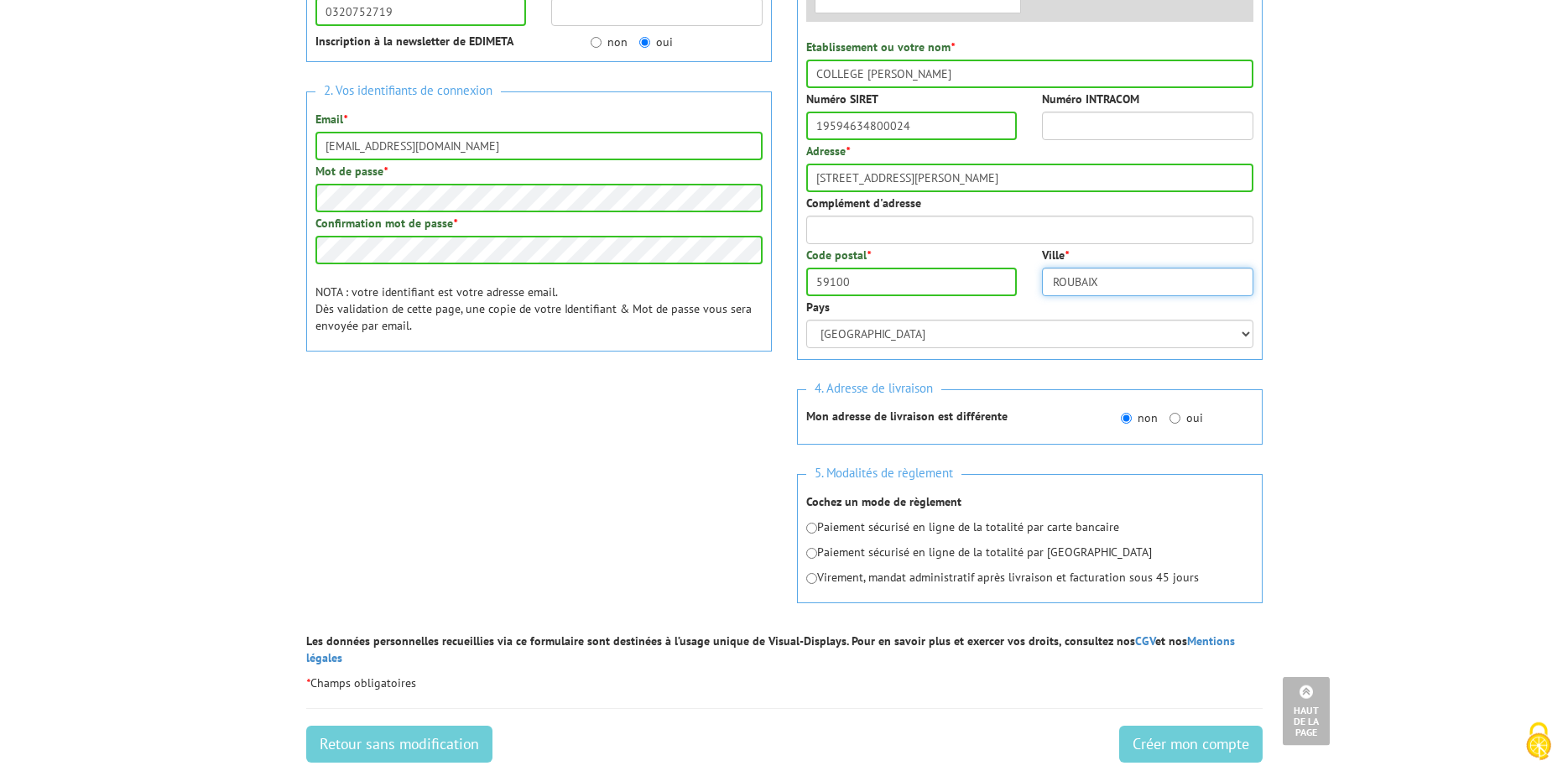
type input "ROUBAIX"
click at [815, 584] on p "Virement, mandat administratif après livraison et facturation sous 45 jours" at bounding box center [1029, 578] width 447 height 17
click at [812, 583] on input "radio" at bounding box center [811, 578] width 11 height 11
radio input "true"
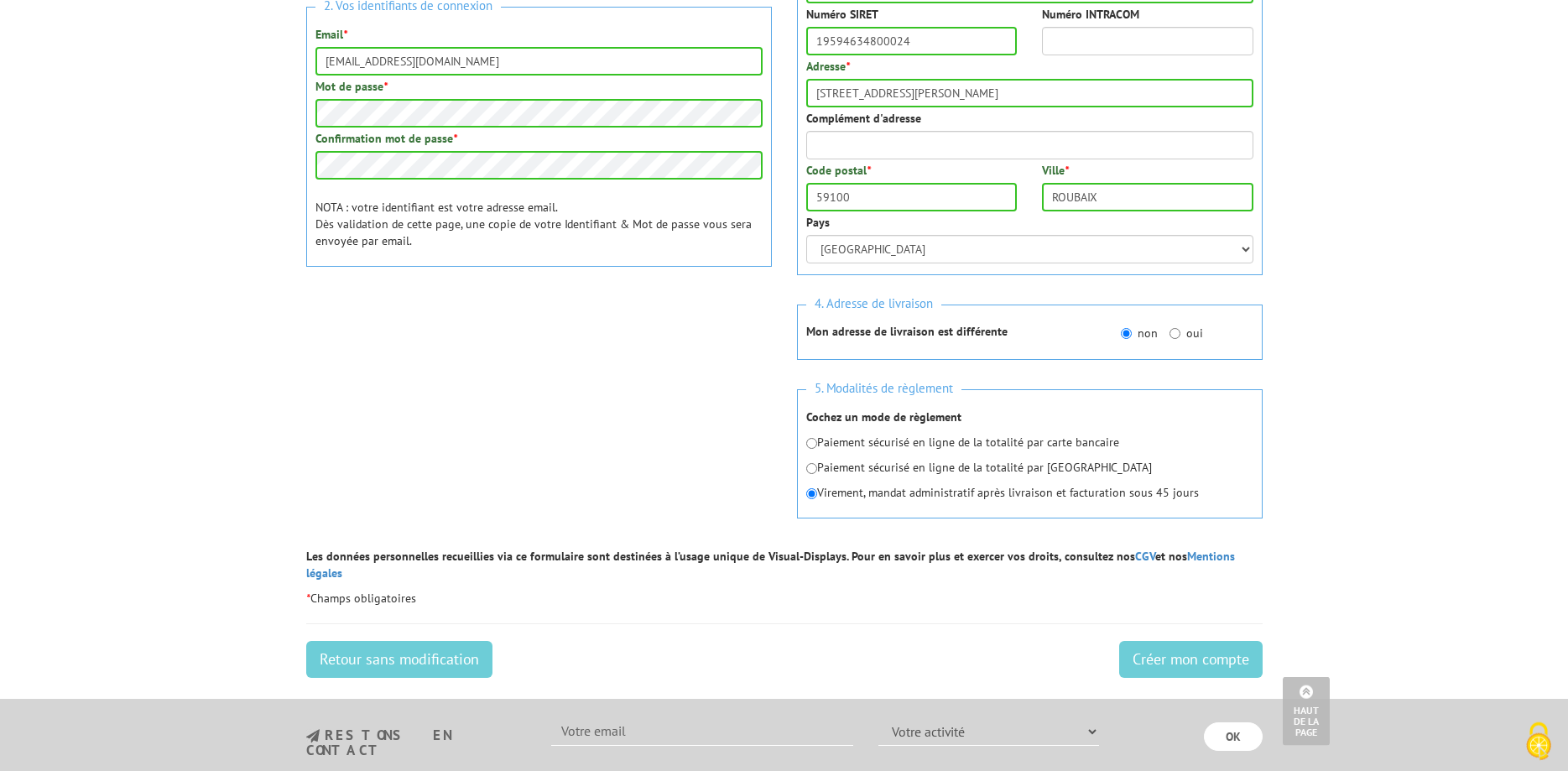
scroll to position [480, 0]
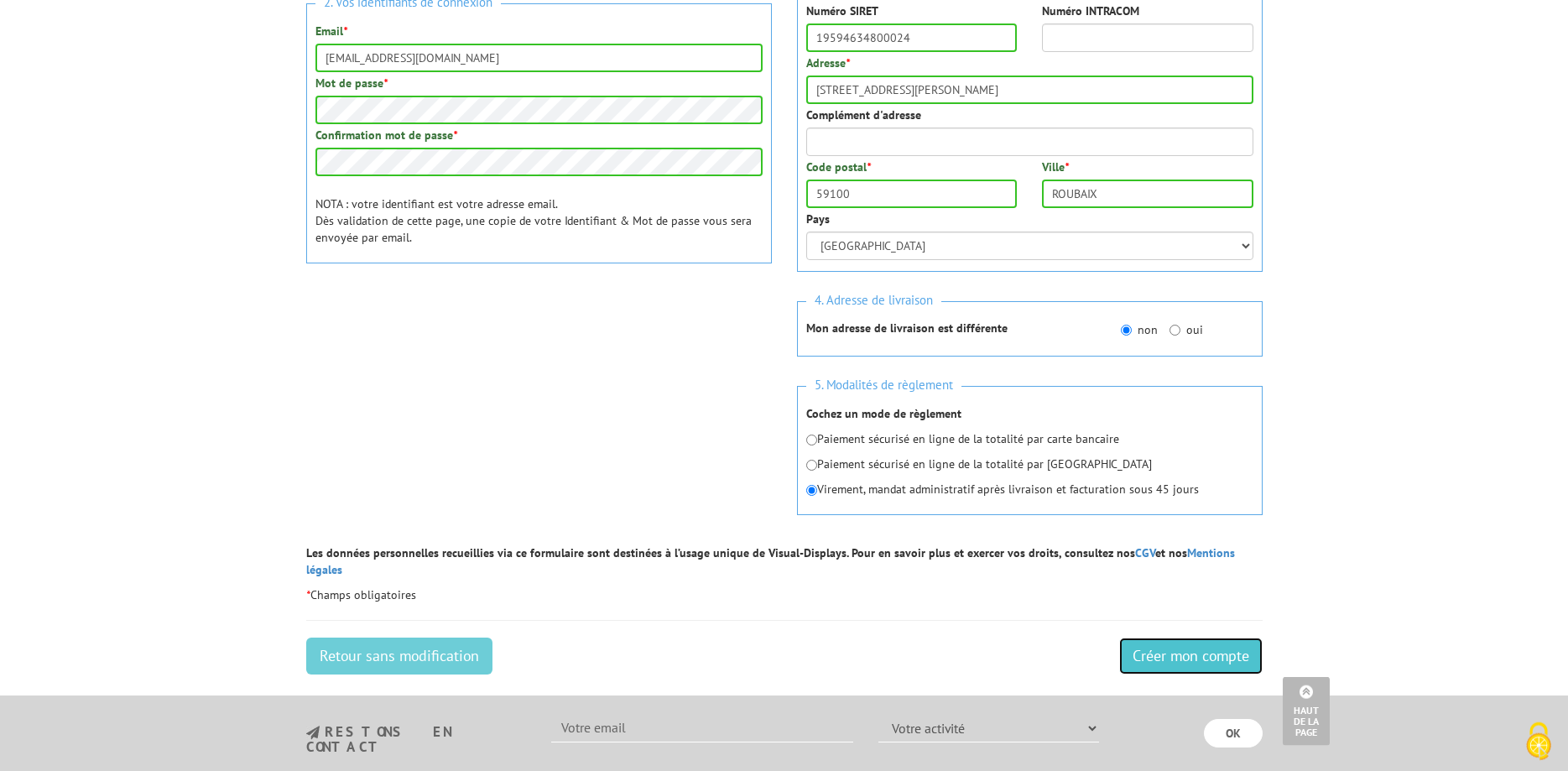
click at [1144, 638] on input "Créer mon compte" at bounding box center [1191, 656] width 143 height 37
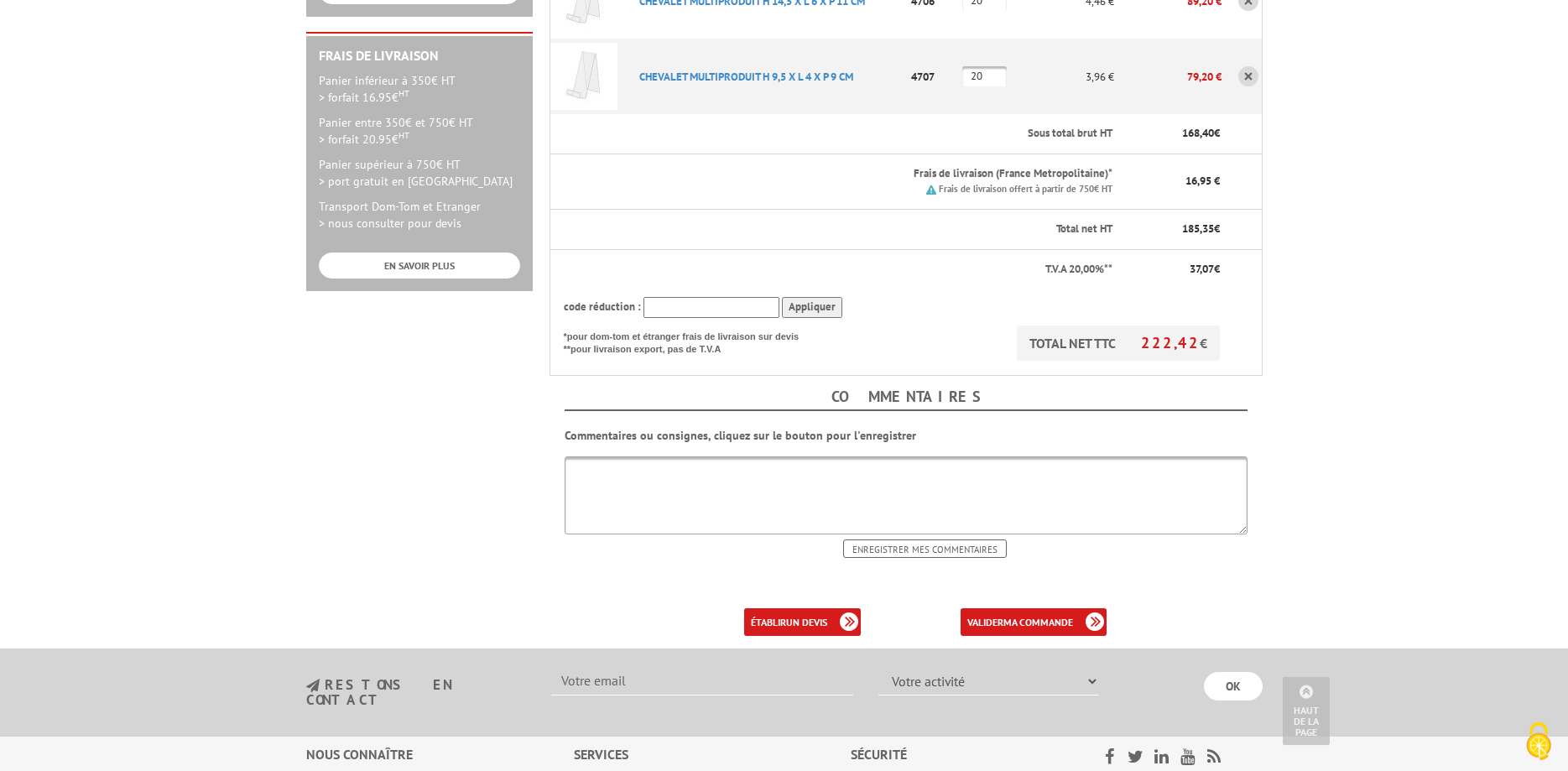
scroll to position [483, 0]
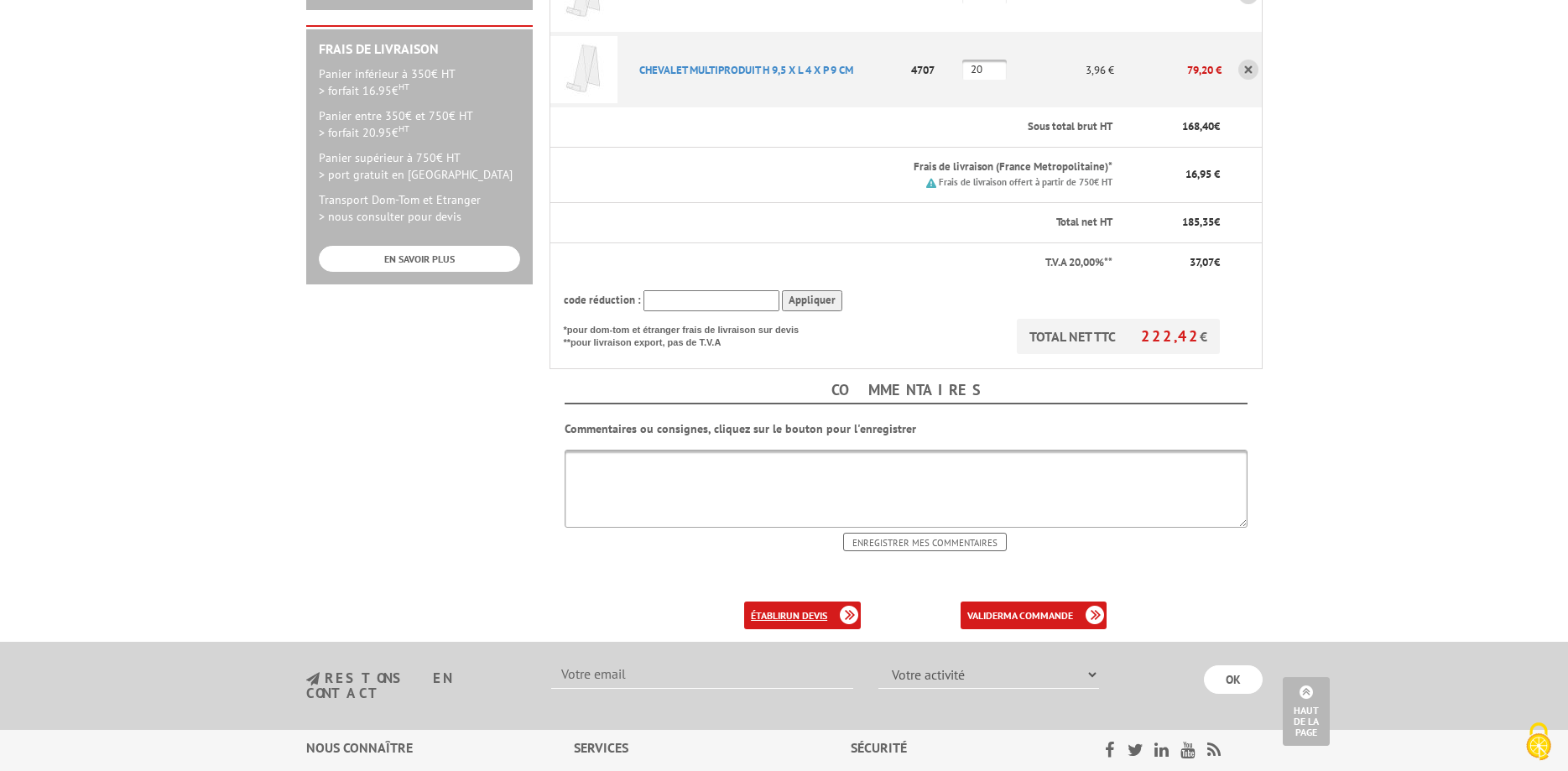
click at [826, 610] on b "un devis" at bounding box center [806, 615] width 41 height 12
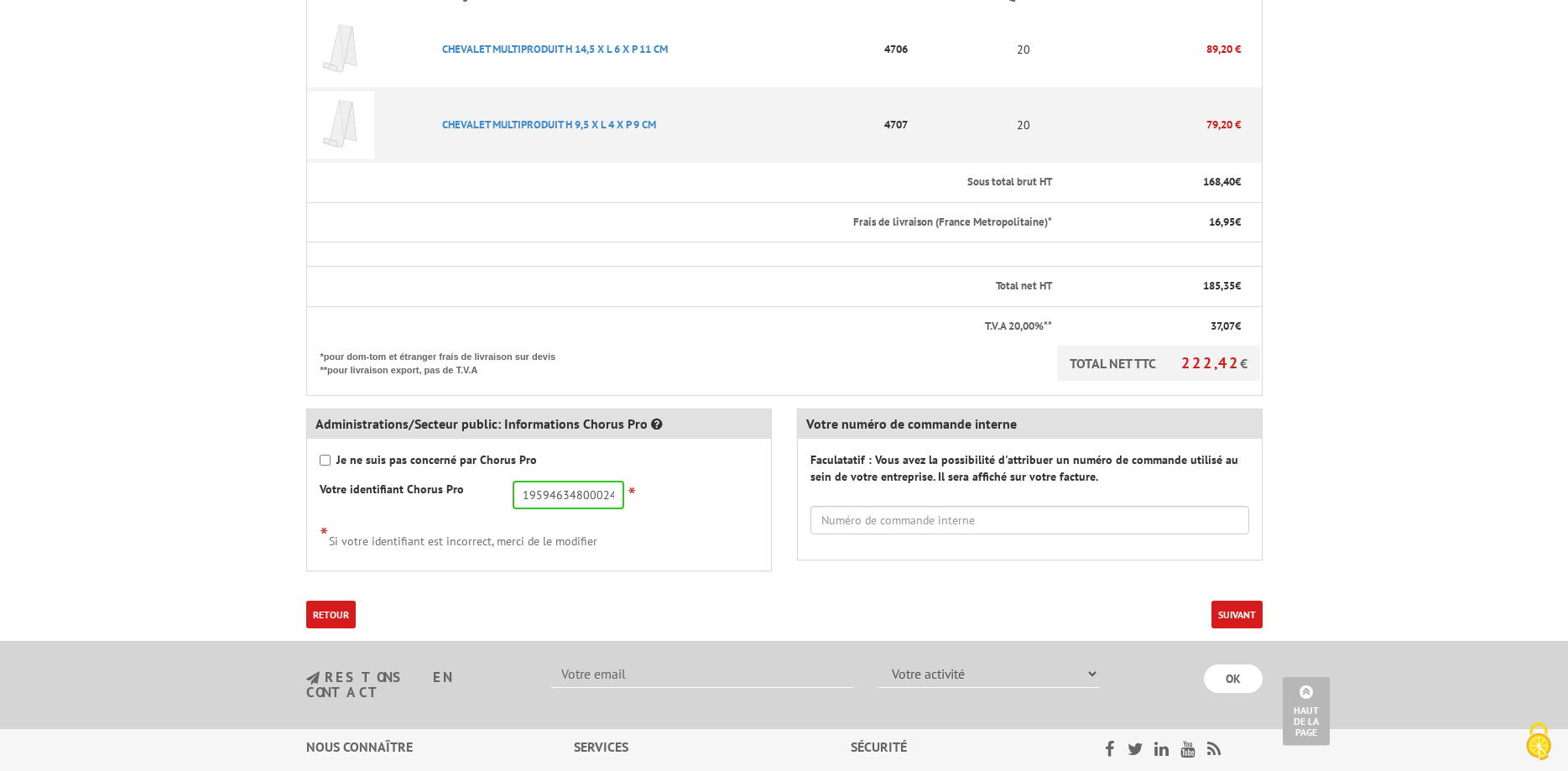
scroll to position [469, 0]
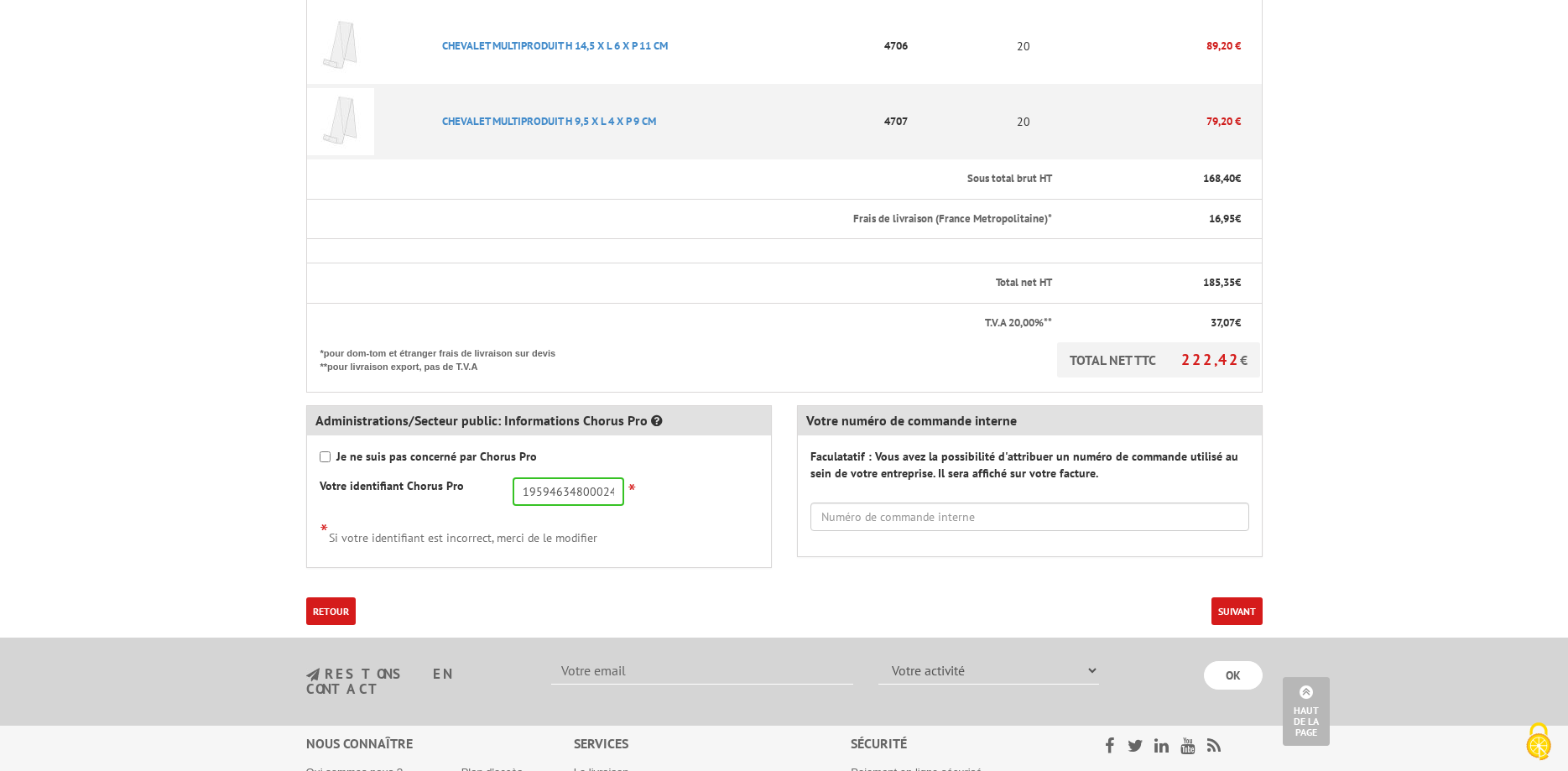
click at [1219, 610] on button "Suivant" at bounding box center [1238, 610] width 52 height 28
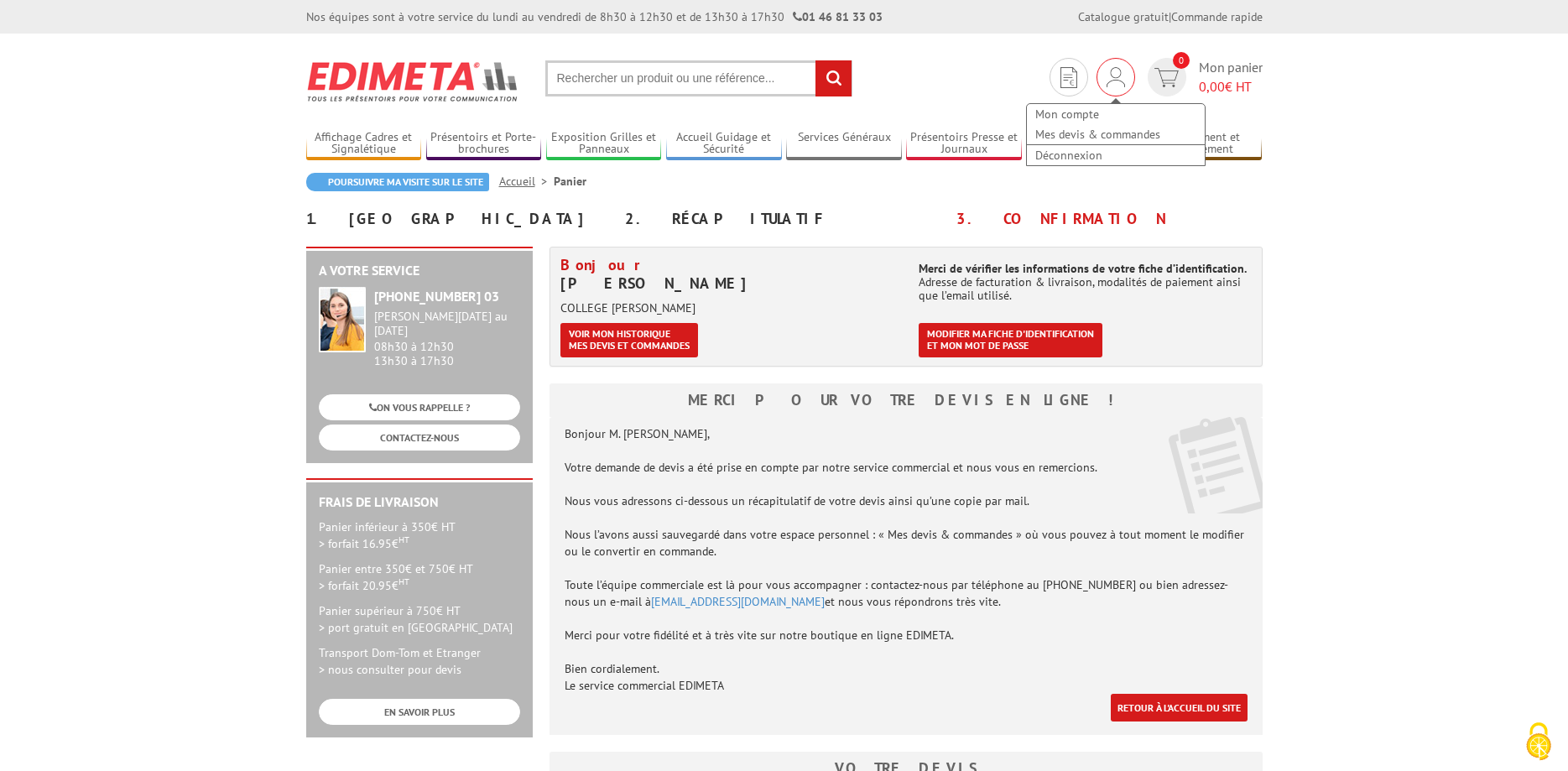
click at [1102, 89] on div "Mon compte Mes devis & commandes Déconnexion" at bounding box center [1116, 126] width 181 height 80
click at [1094, 132] on link "Mes devis & commandes" at bounding box center [1115, 134] width 178 height 20
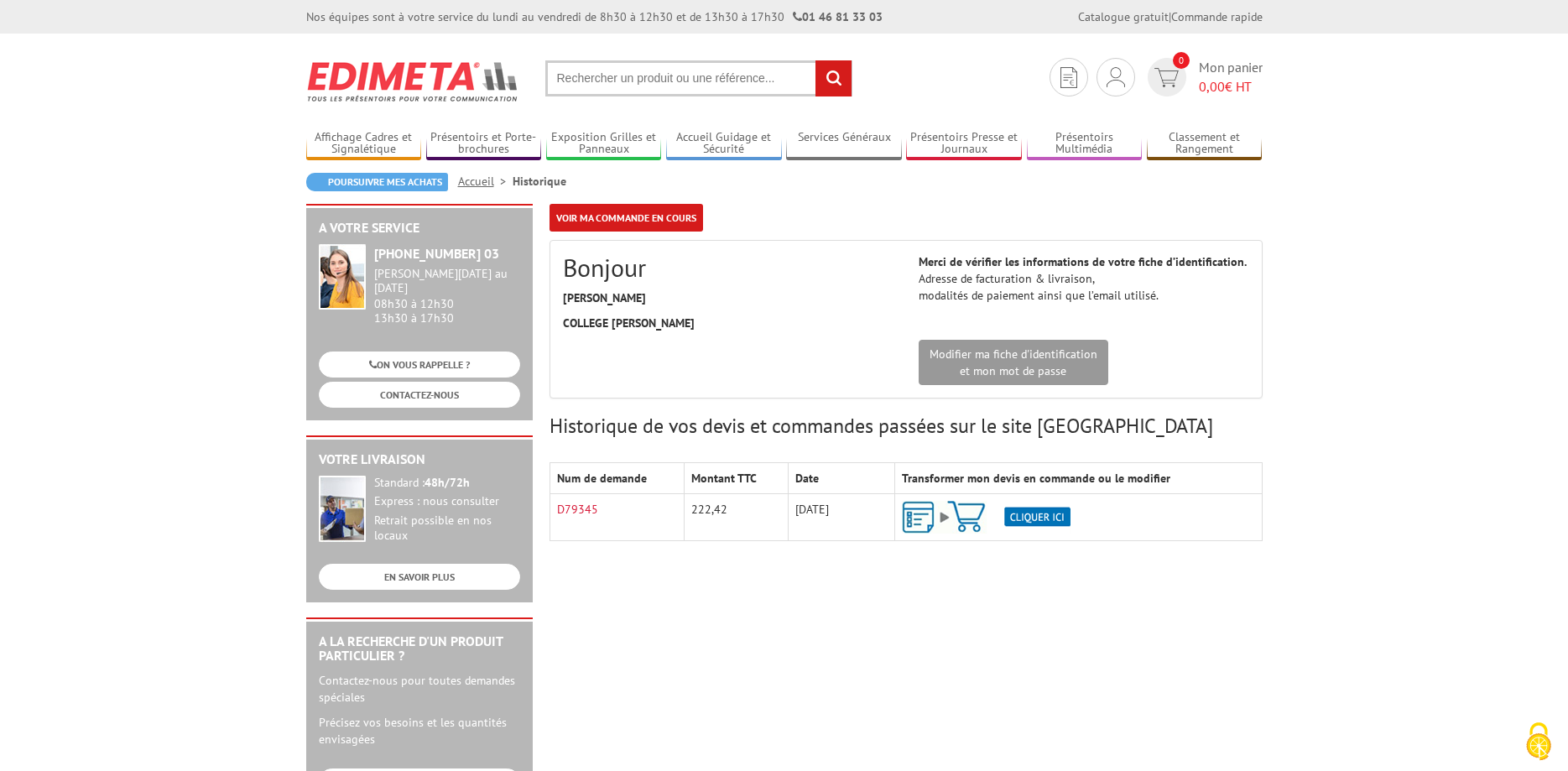
click at [1034, 511] on img at bounding box center [985, 517] width 169 height 32
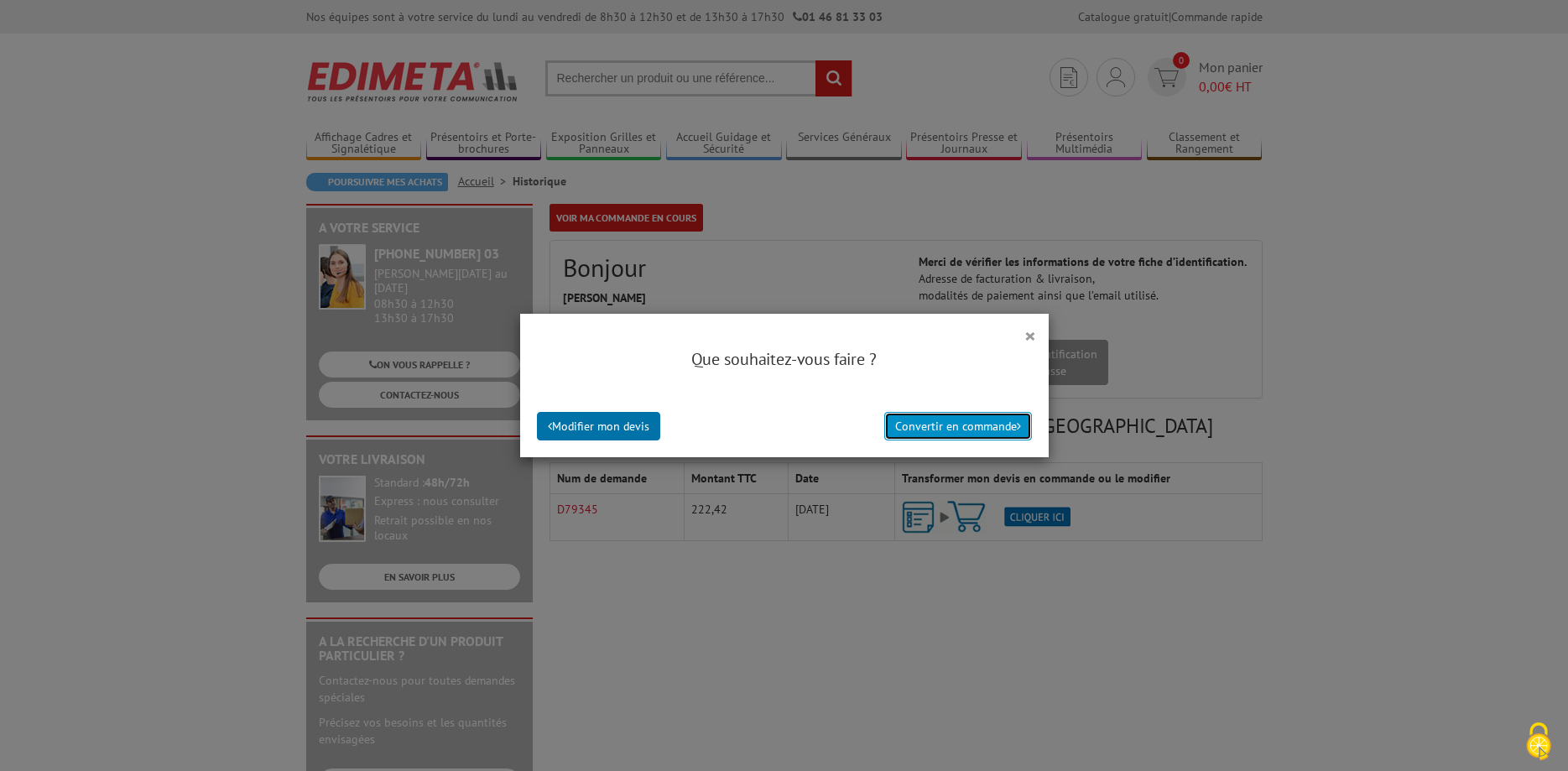
click at [958, 432] on button "Convertir en commande" at bounding box center [958, 426] width 148 height 29
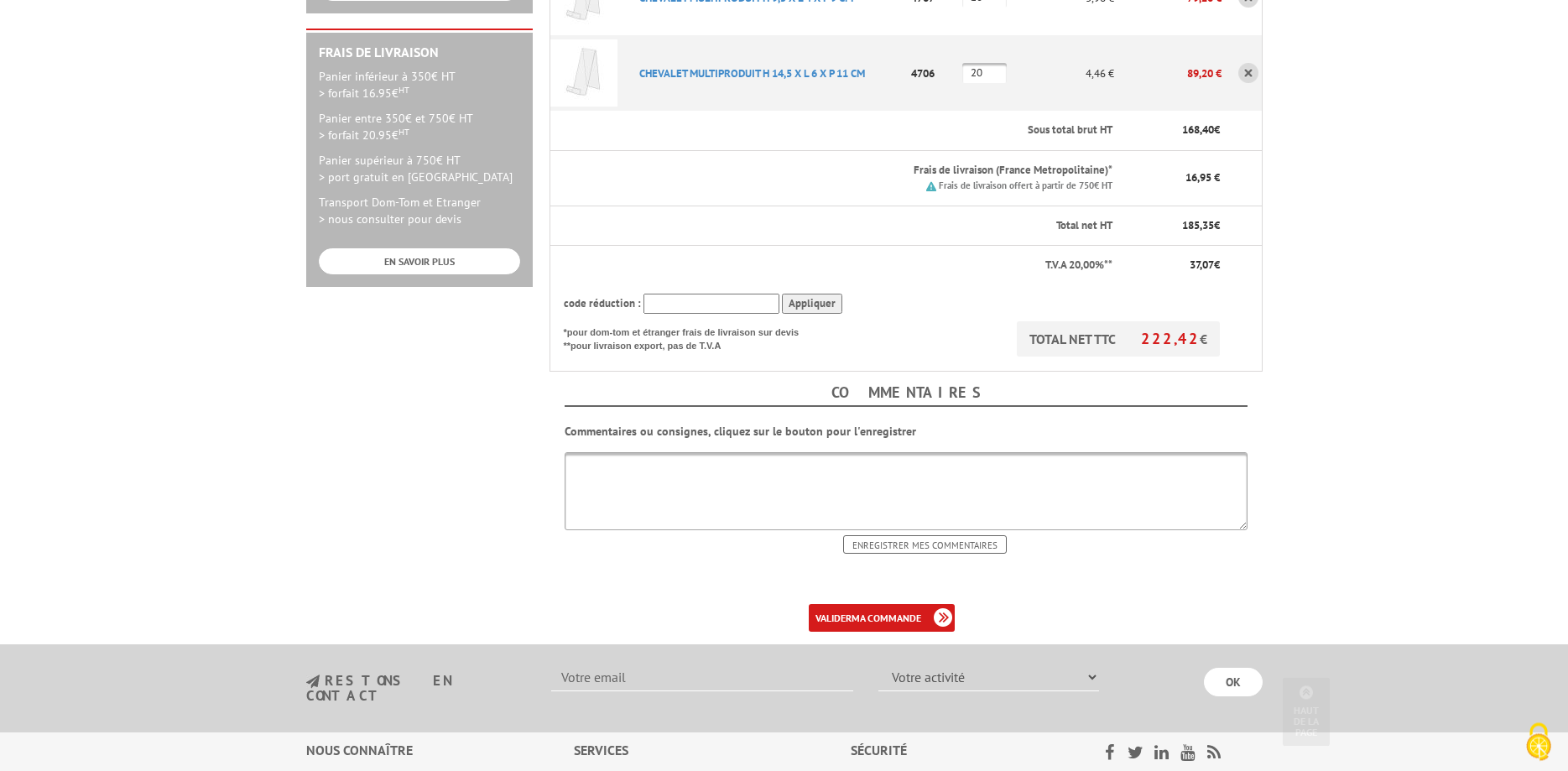
scroll to position [498, 0]
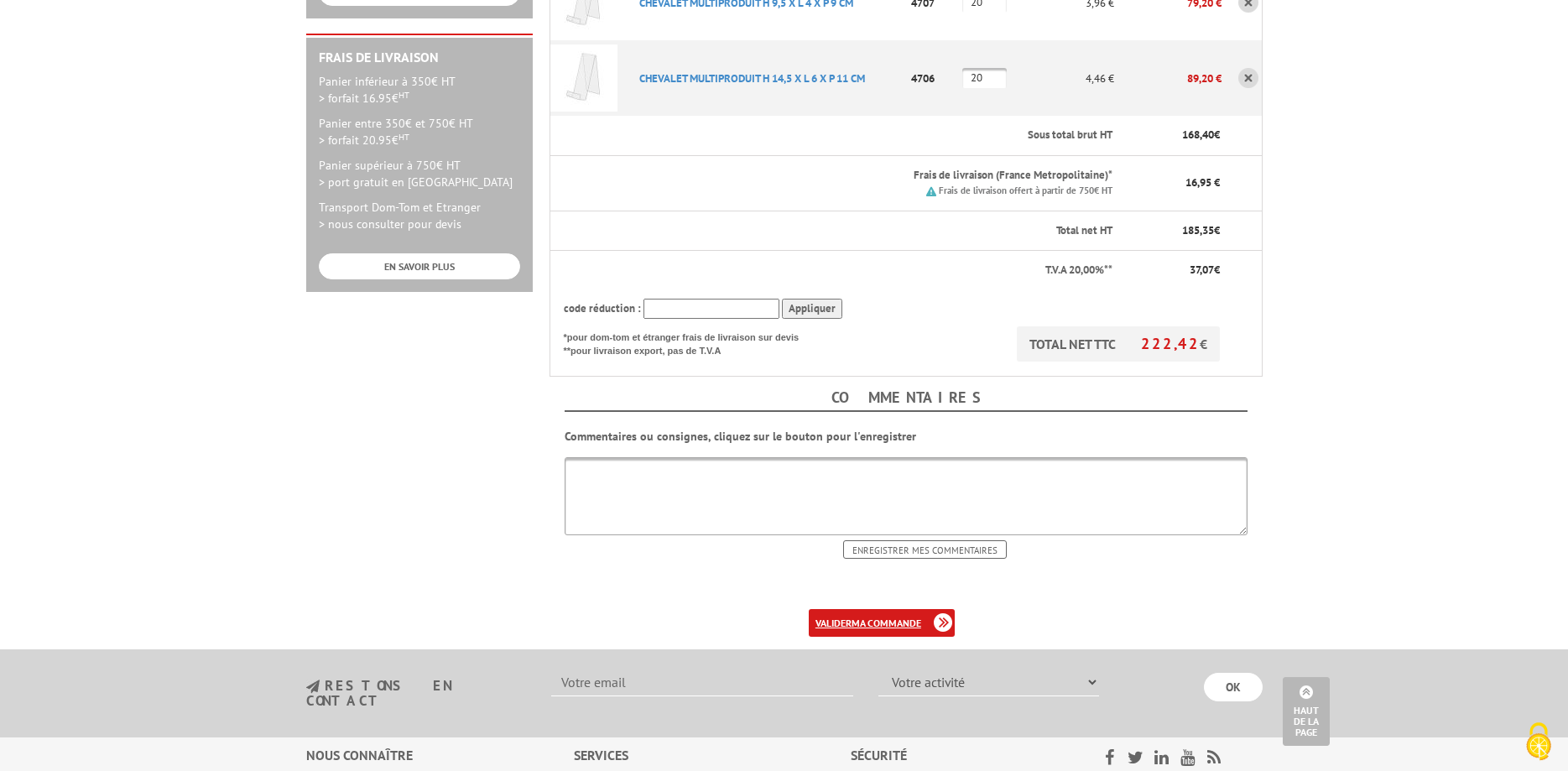
click at [917, 617] on b "ma commande" at bounding box center [886, 623] width 70 height 12
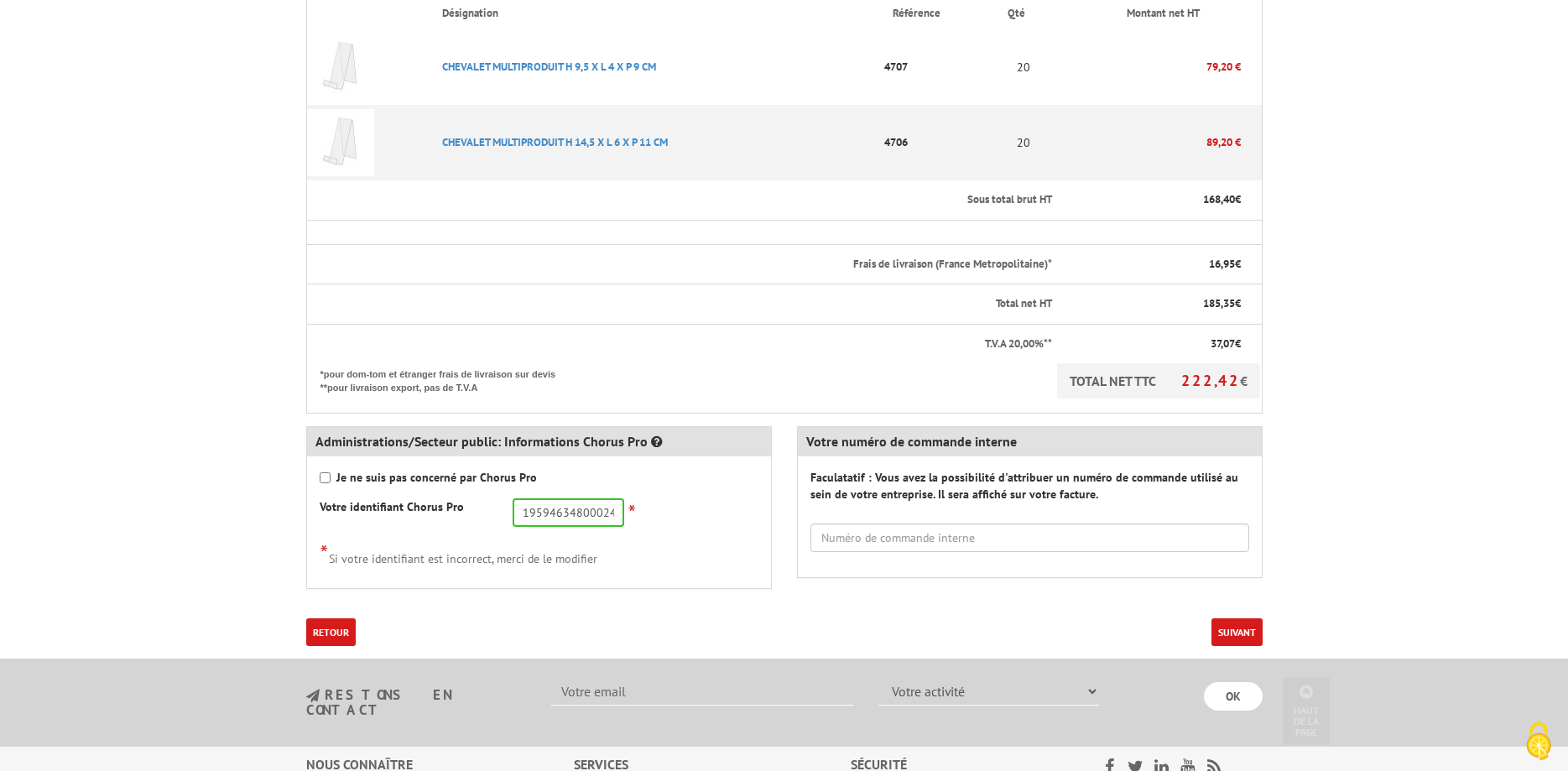
scroll to position [485, 0]
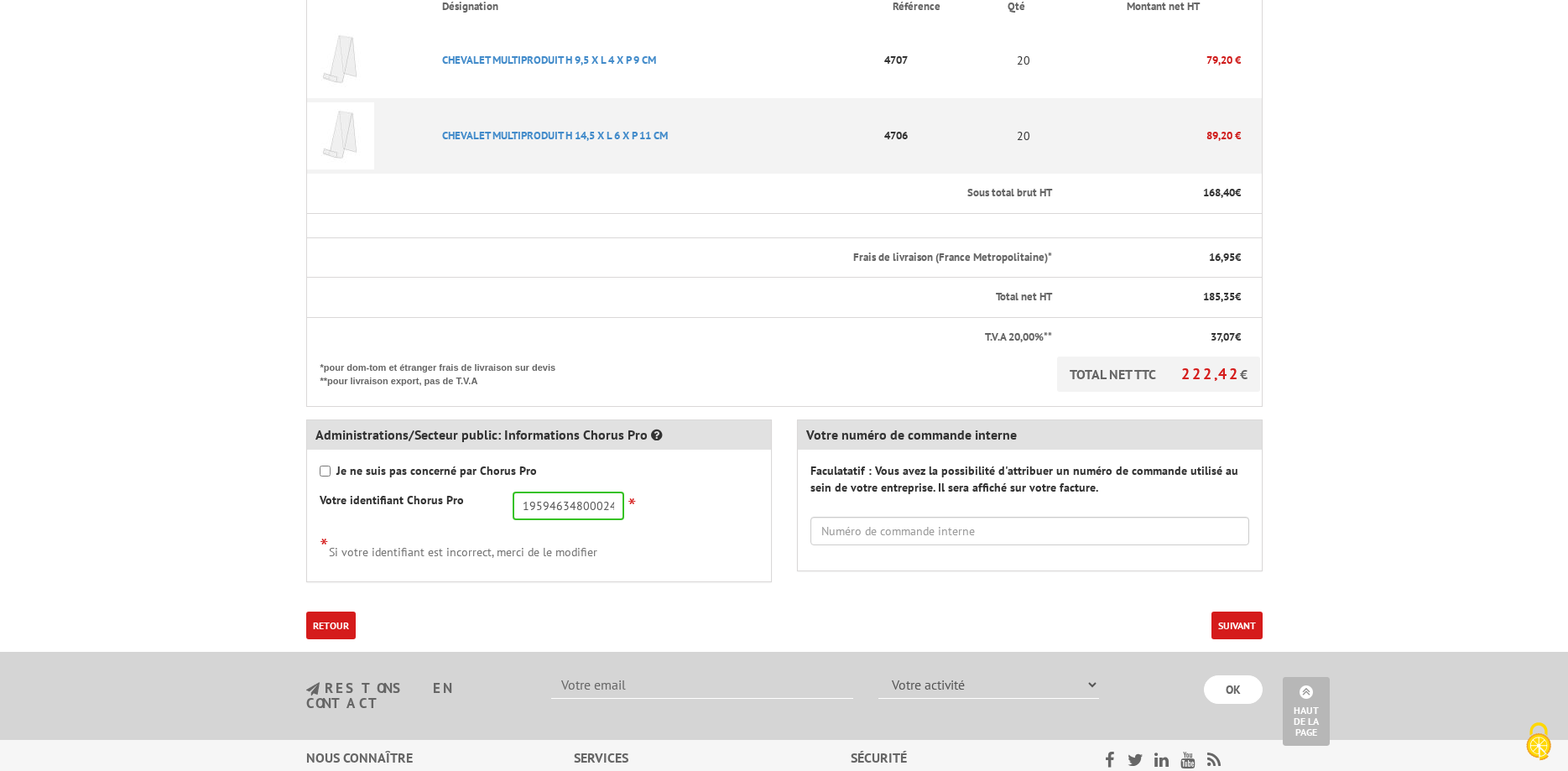
click at [1243, 611] on button "Suivant" at bounding box center [1238, 625] width 52 height 28
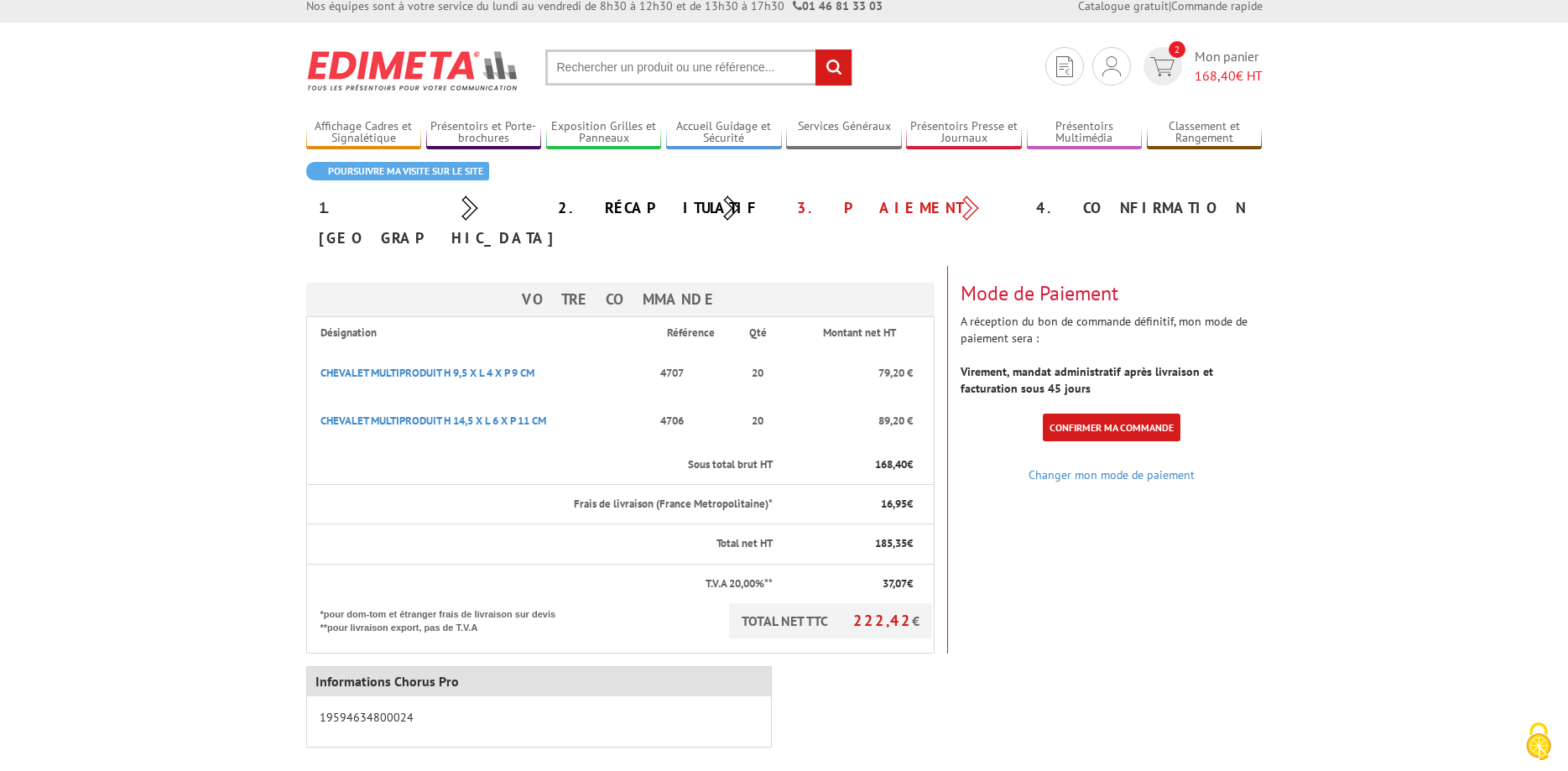
scroll to position [8, 0]
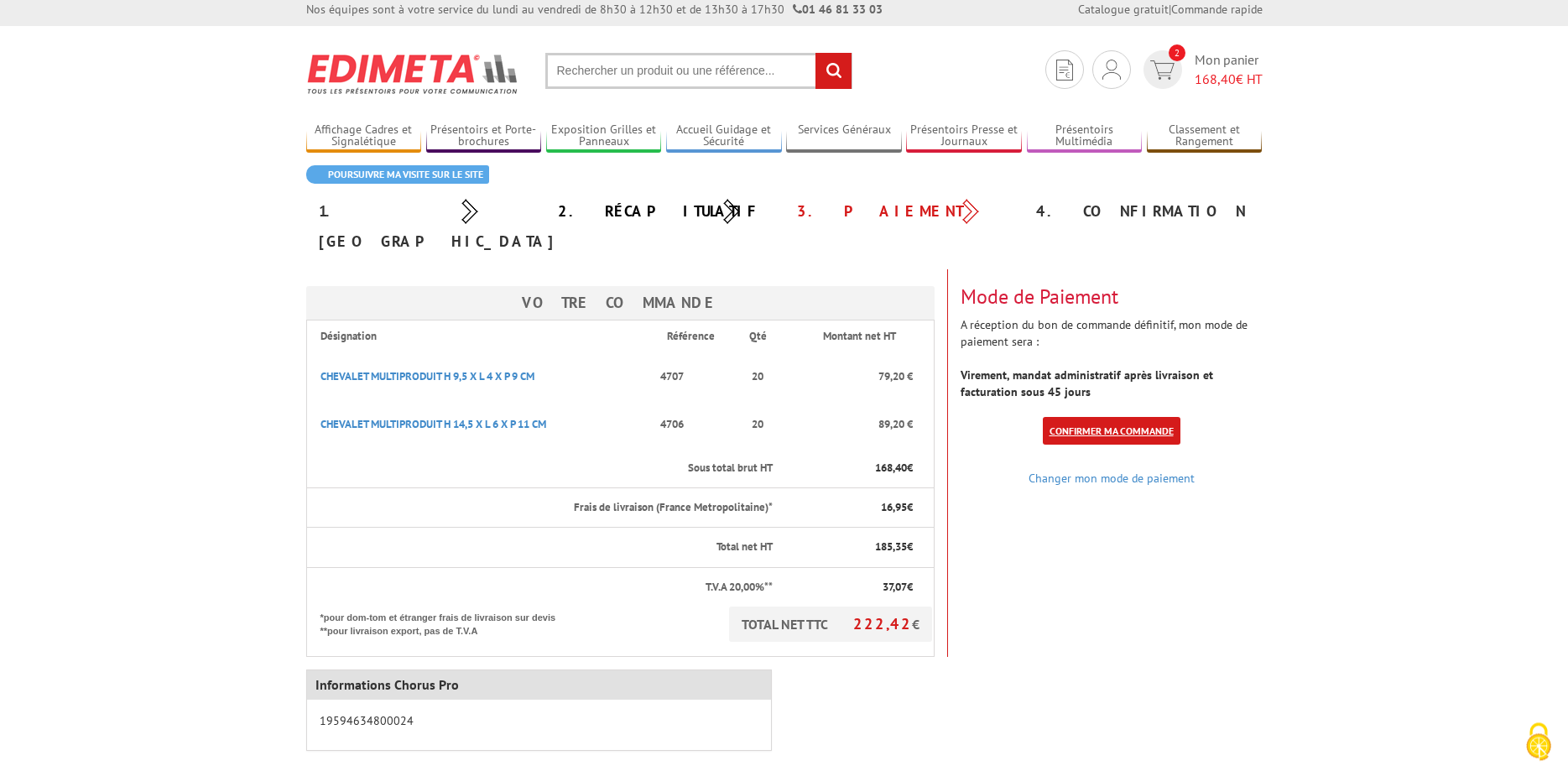
click at [1120, 418] on link "Confirmer ma commande" at bounding box center [1112, 431] width 138 height 28
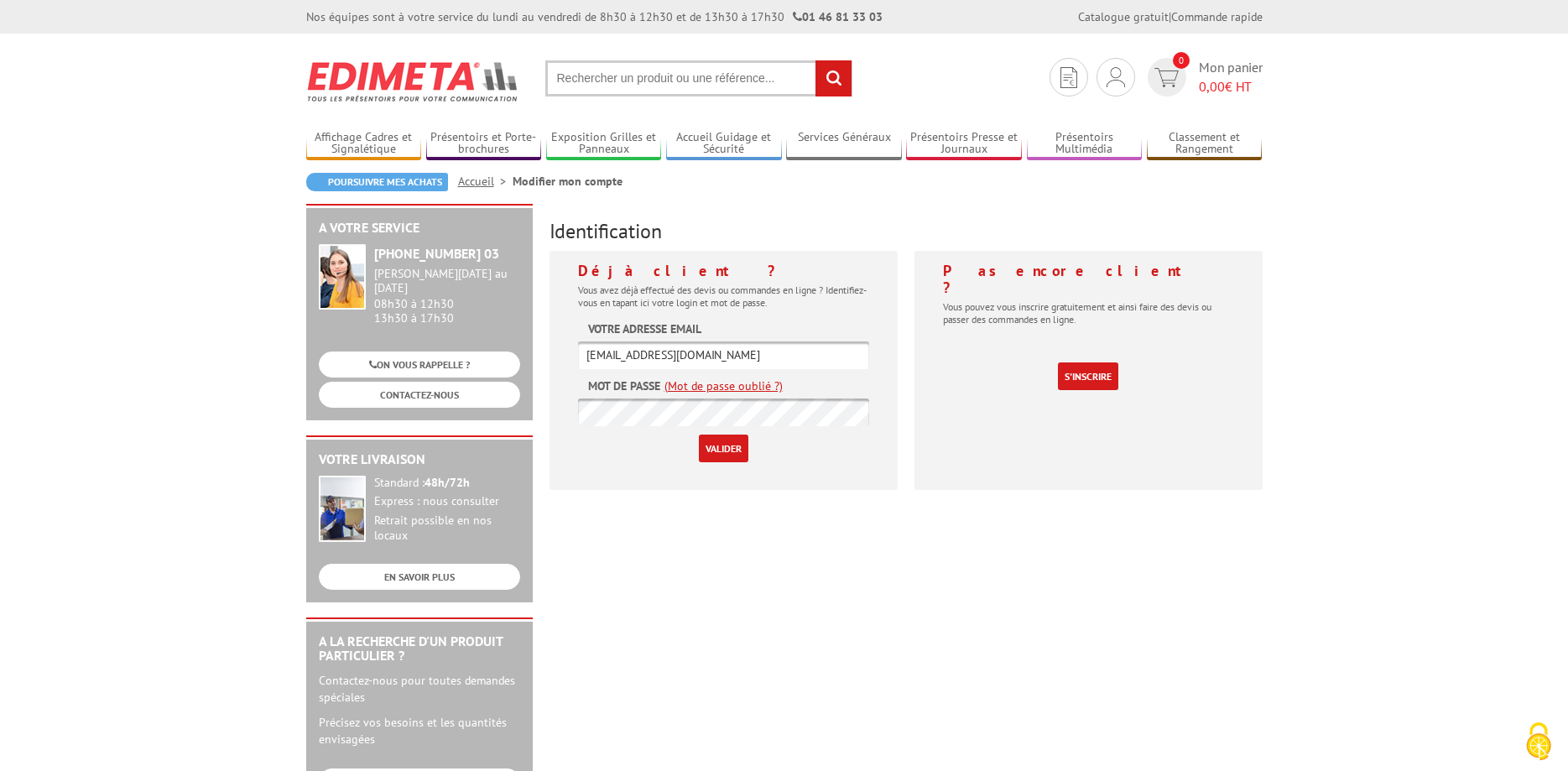
click at [730, 452] on input "Valider" at bounding box center [724, 448] width 50 height 28
